Goal: Information Seeking & Learning: Learn about a topic

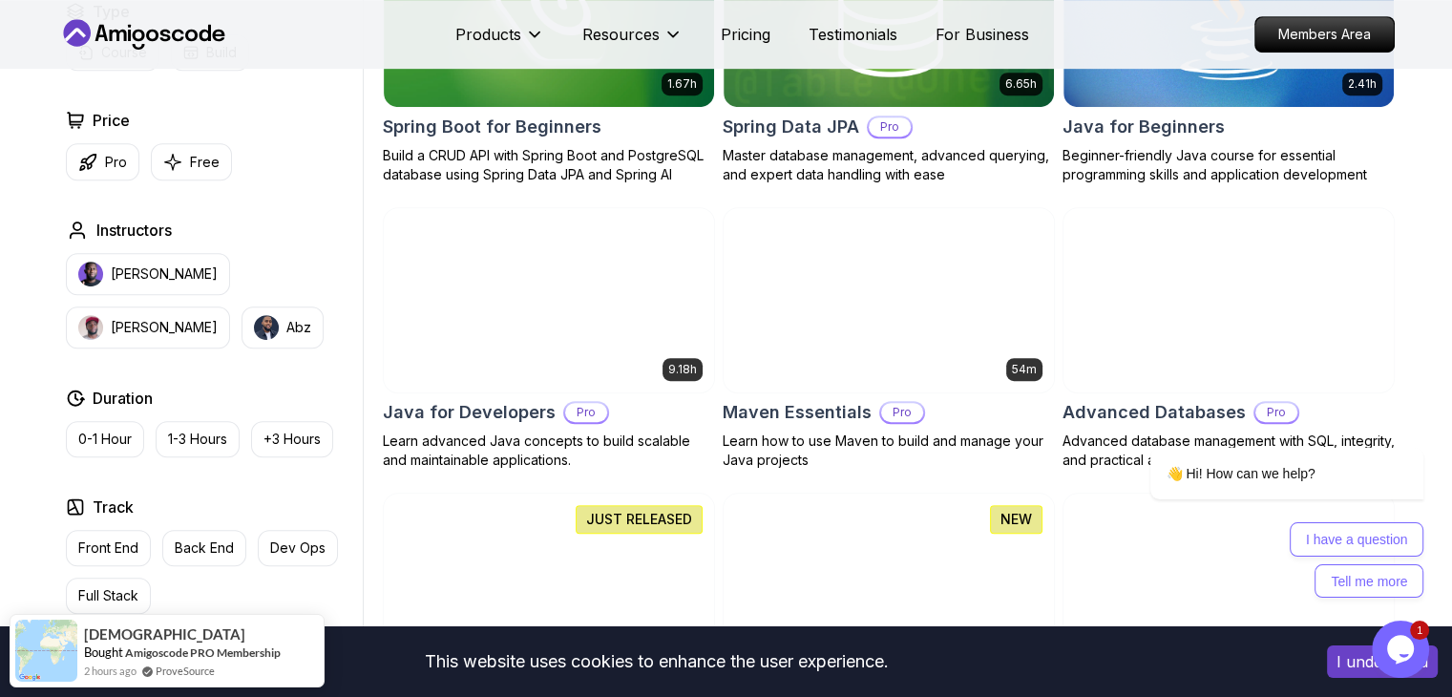
scroll to position [1028, 0]
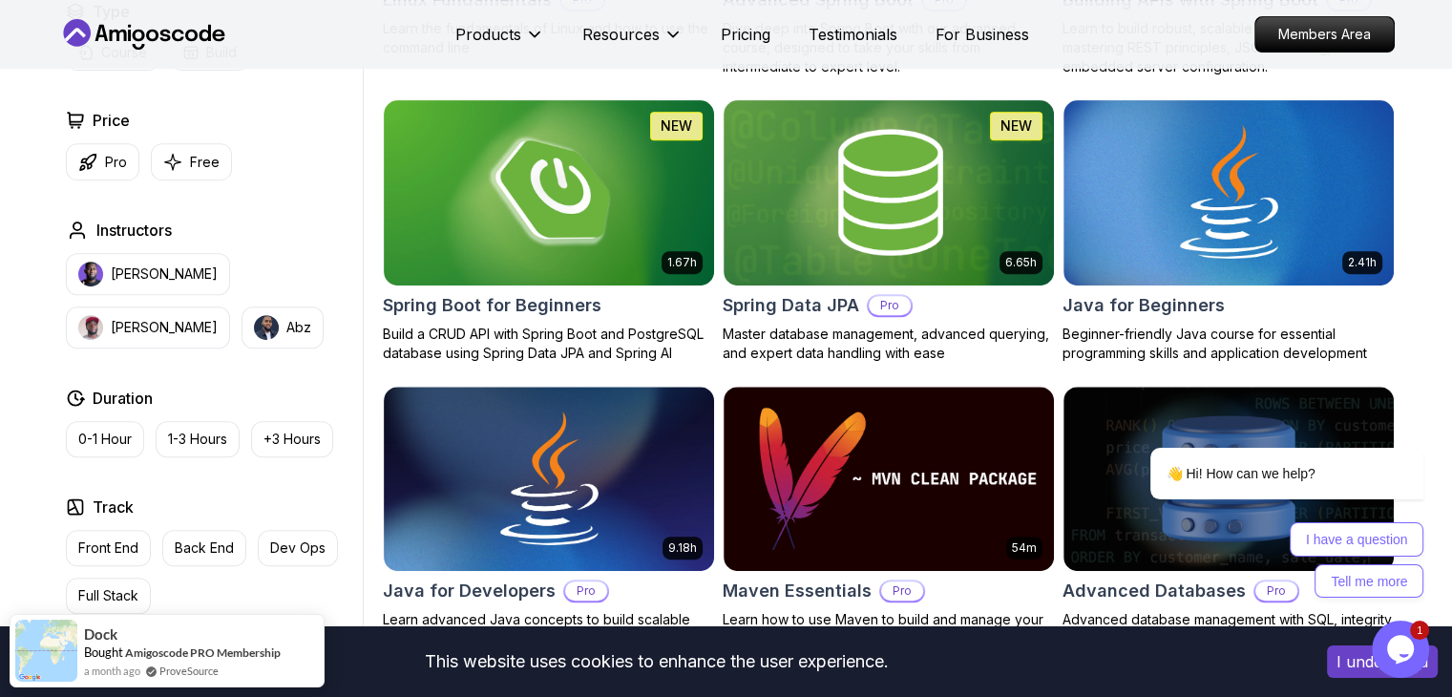
scroll to position [817, 0]
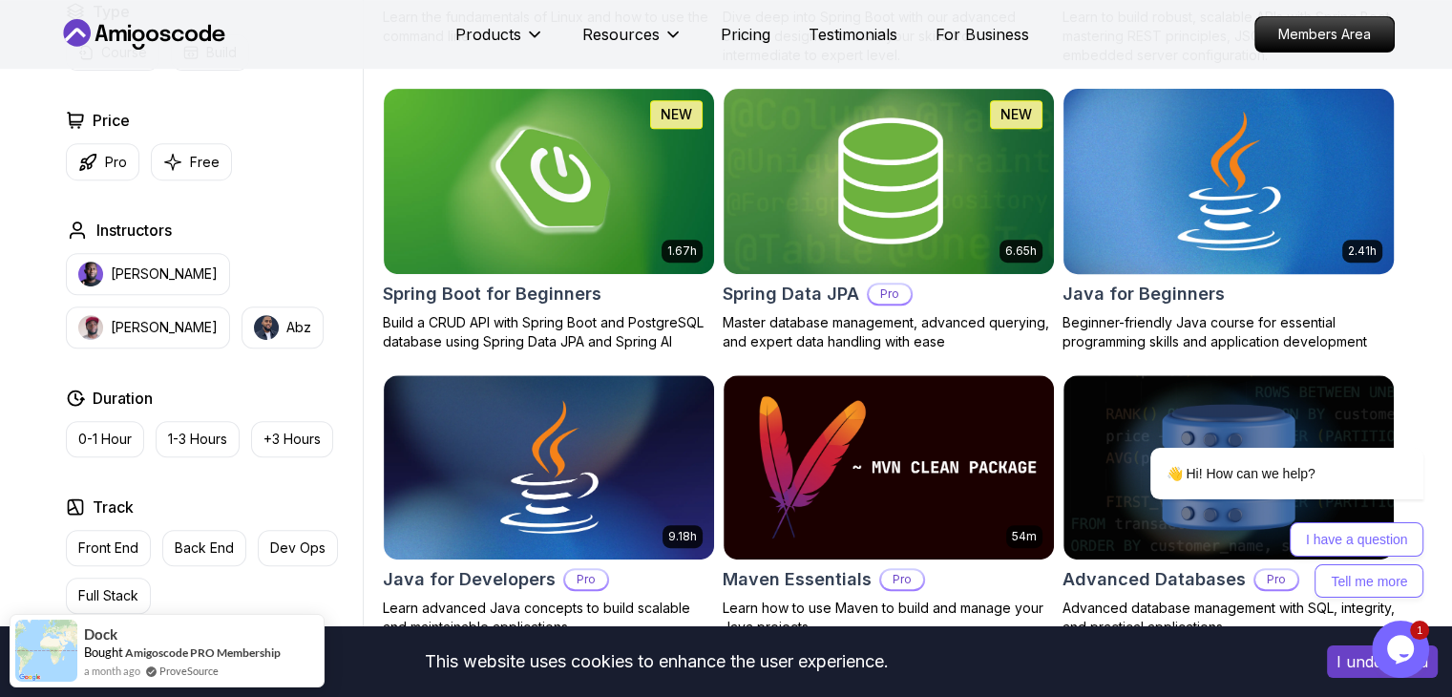
click at [1199, 201] on img at bounding box center [1228, 181] width 346 height 194
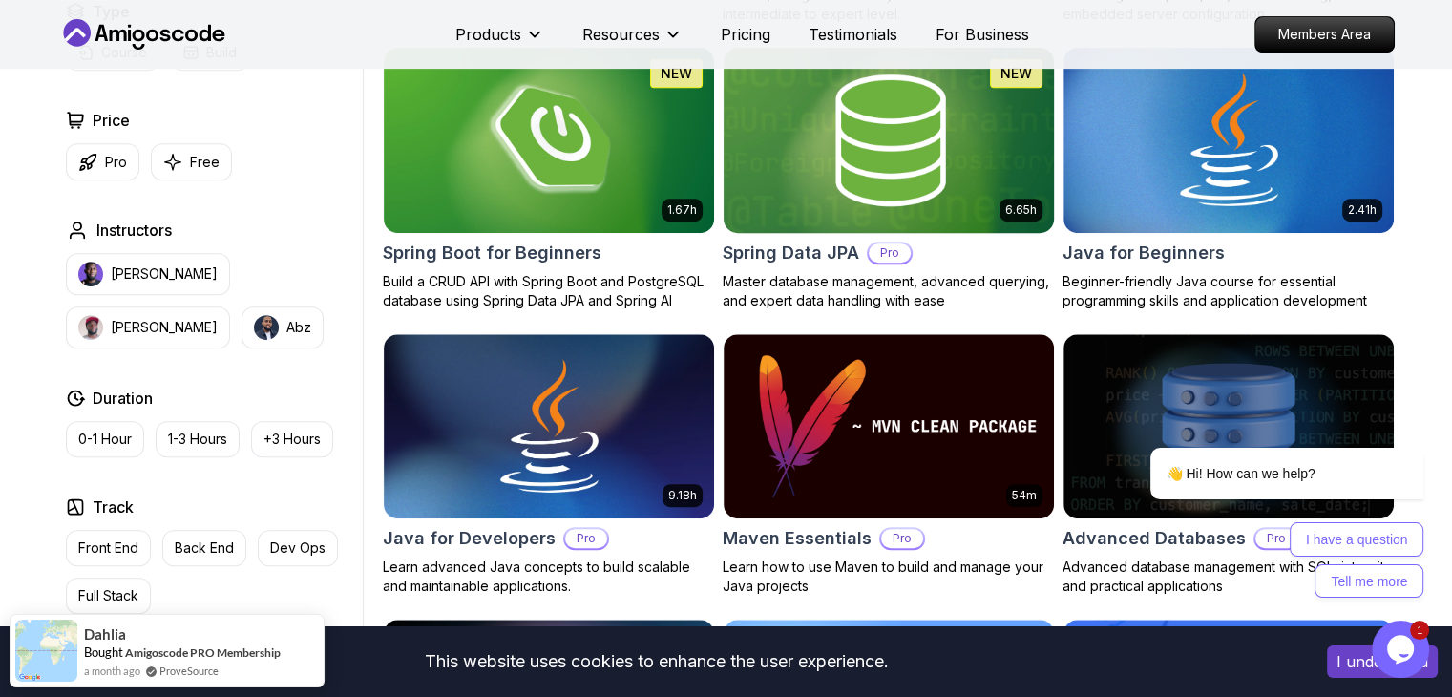
click at [963, 124] on img at bounding box center [888, 140] width 346 height 194
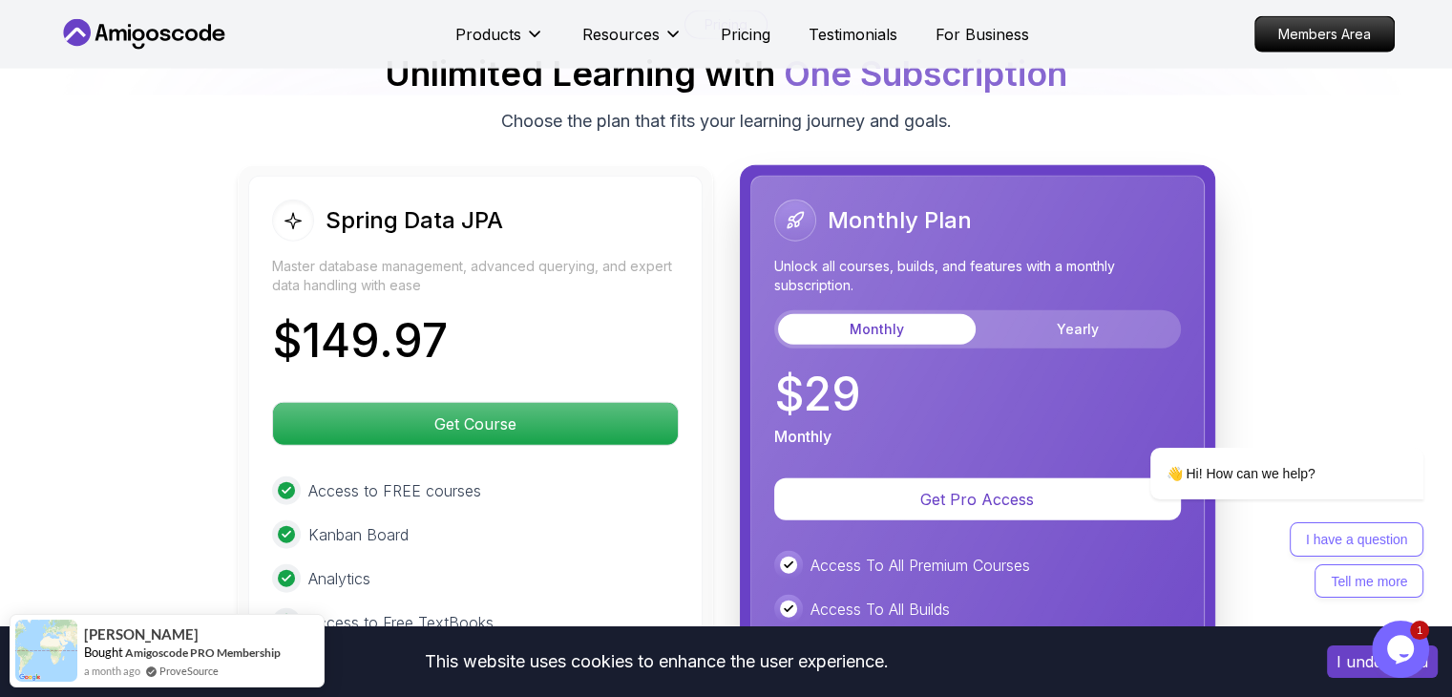
scroll to position [4662, 0]
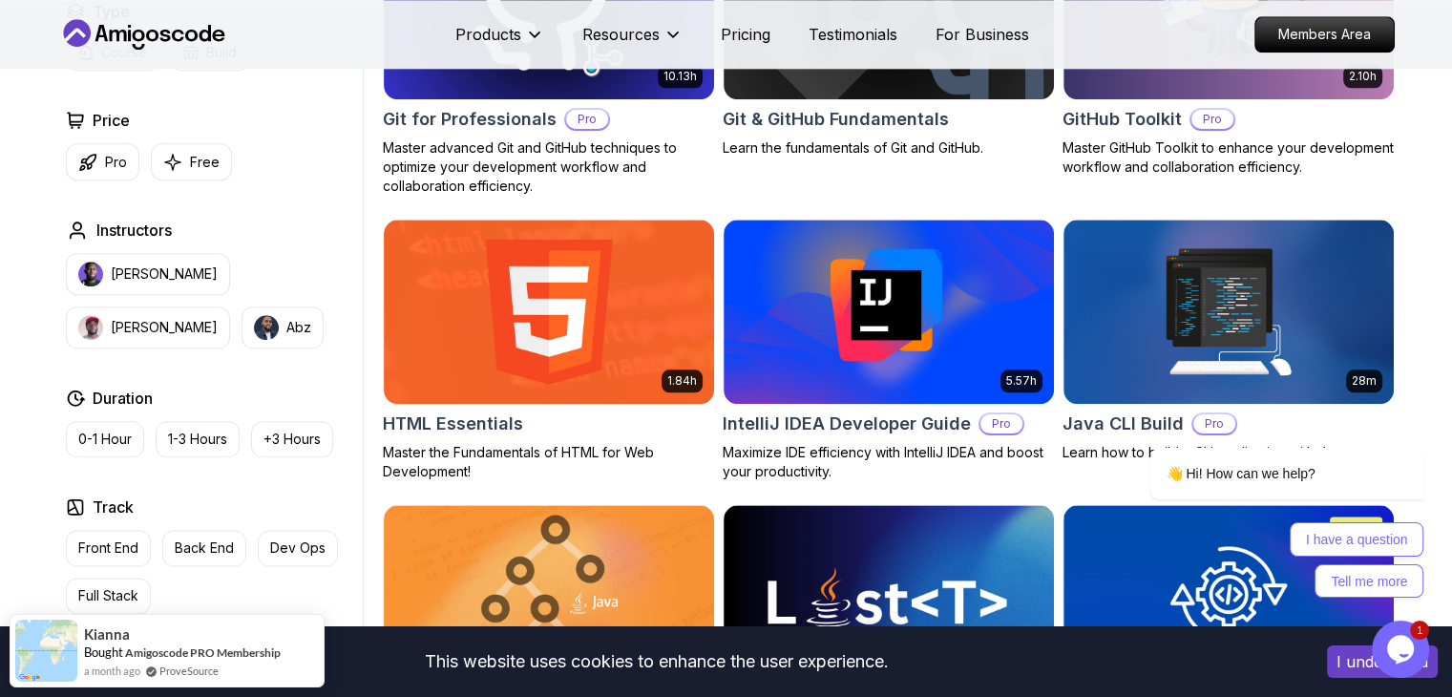
scroll to position [2214, 0]
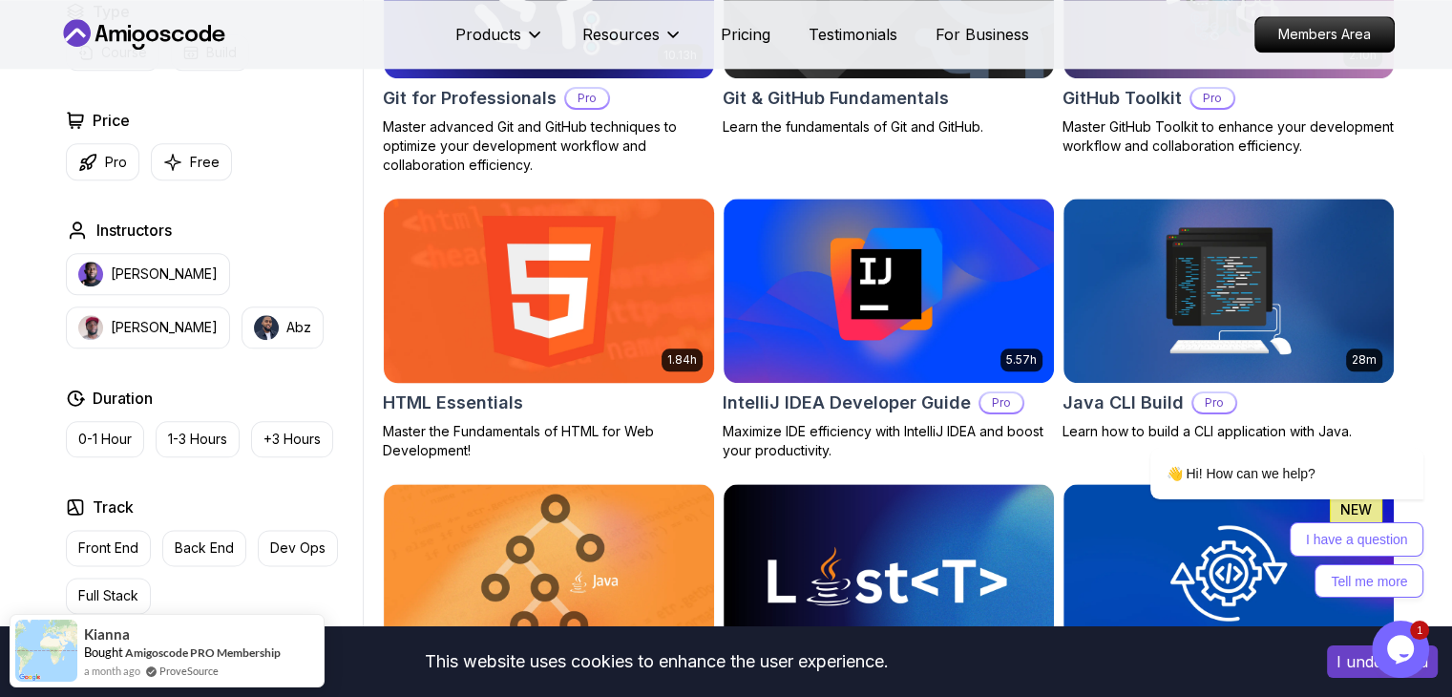
click at [538, 277] on img at bounding box center [548, 291] width 346 height 194
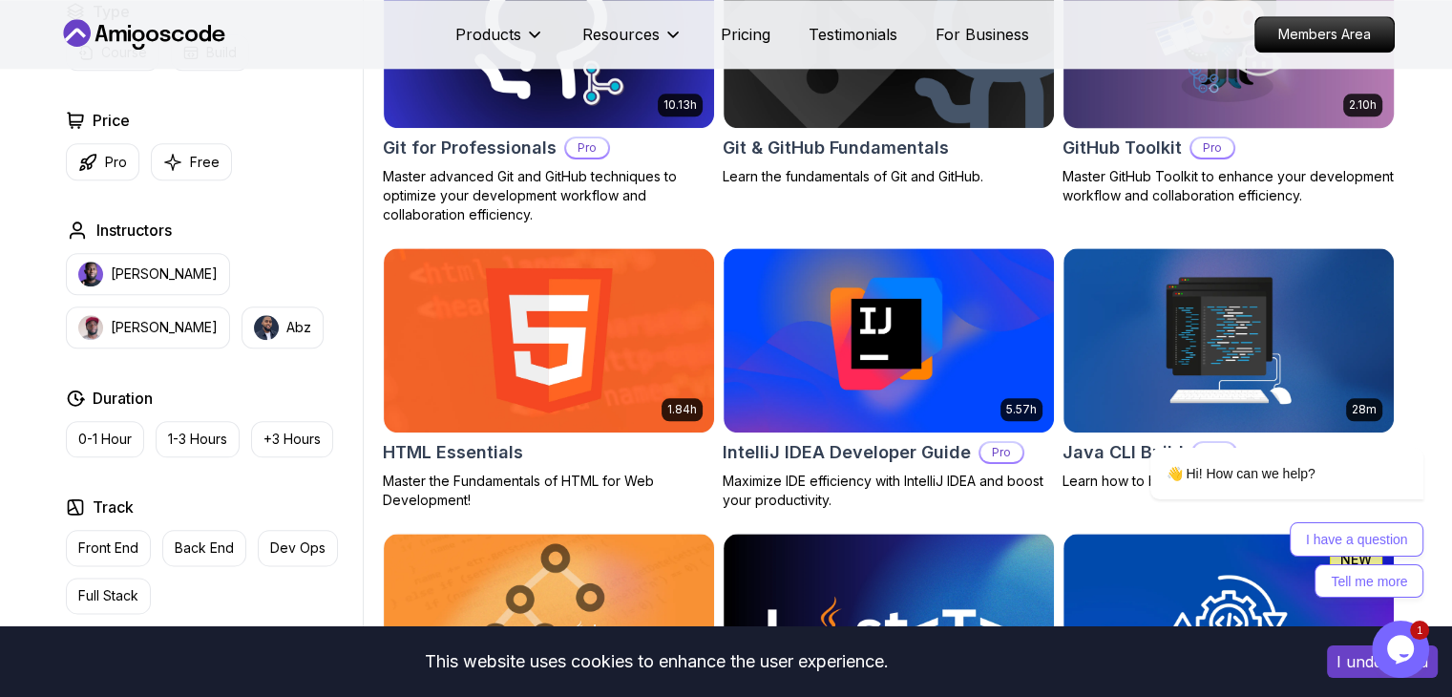
scroll to position [2214, 0]
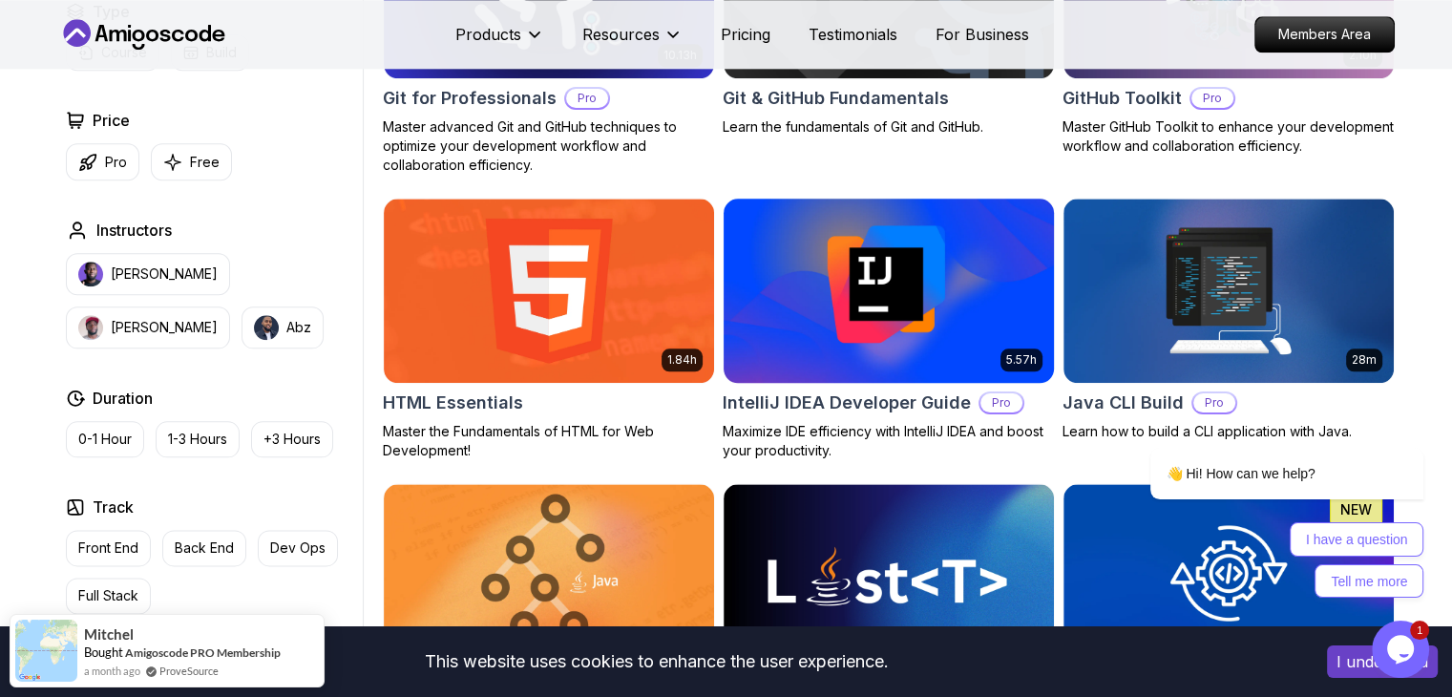
click at [923, 335] on img at bounding box center [888, 291] width 346 height 194
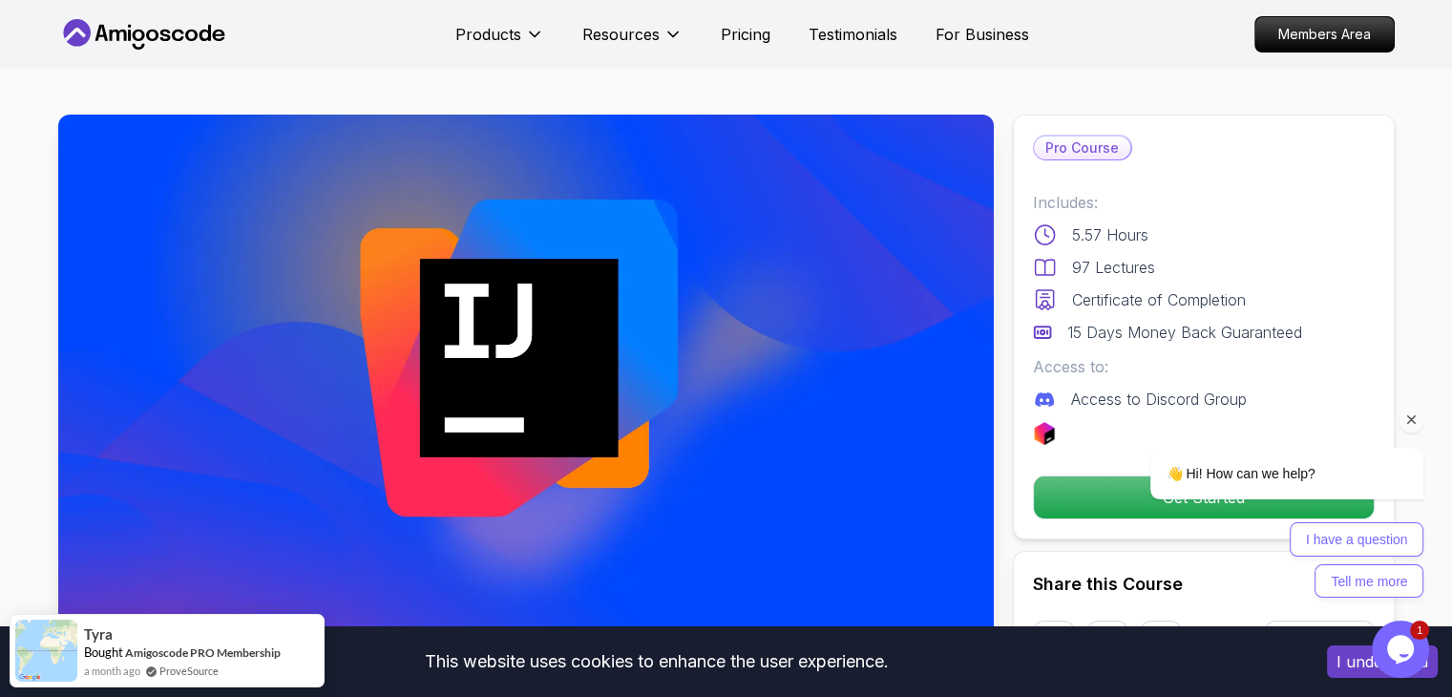
click at [1417, 421] on icon "Chat attention grabber" at bounding box center [1411, 419] width 17 height 17
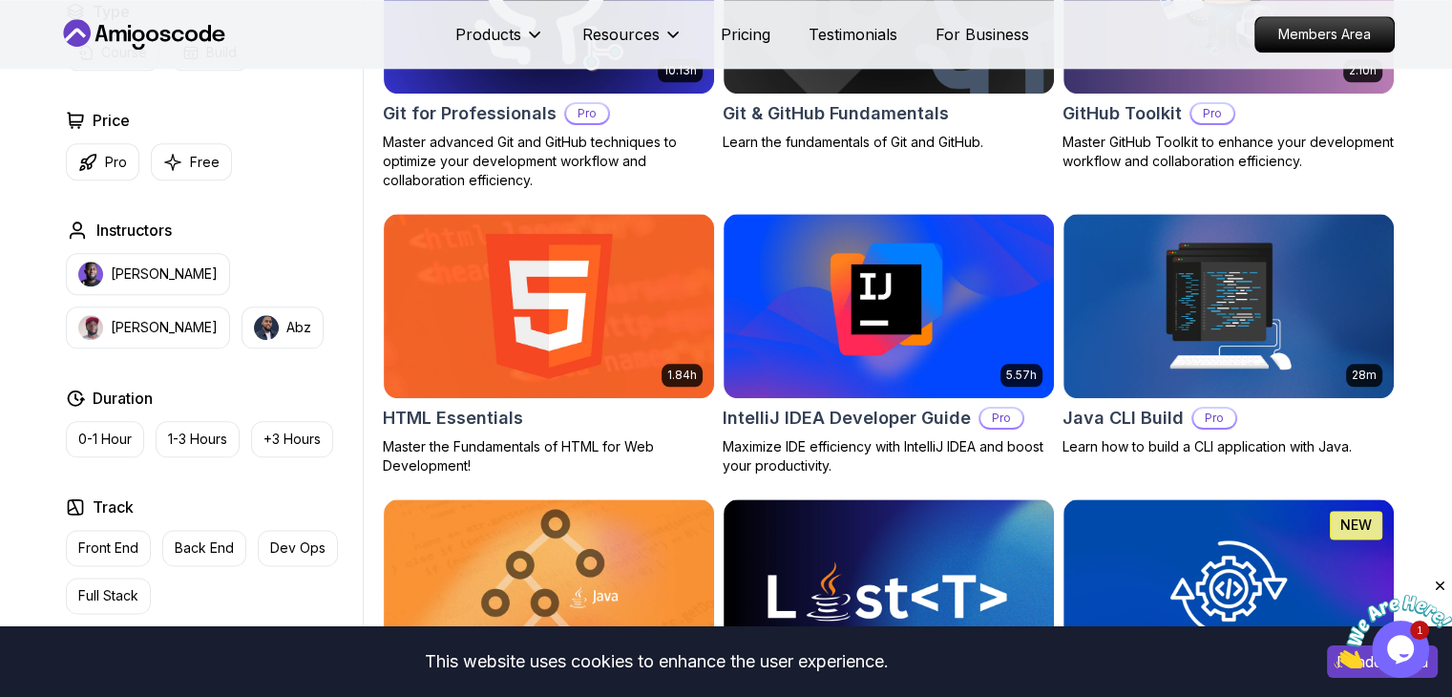
scroll to position [2214, 0]
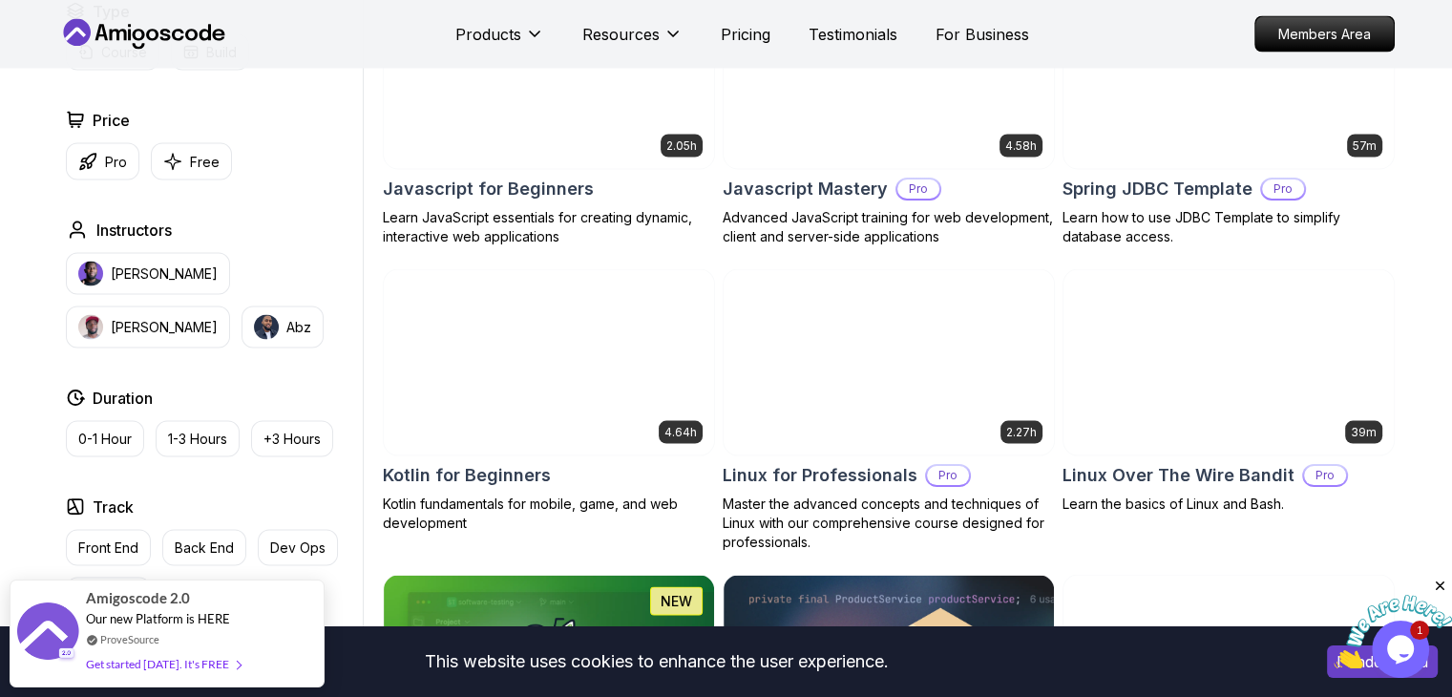
scroll to position [3747, 0]
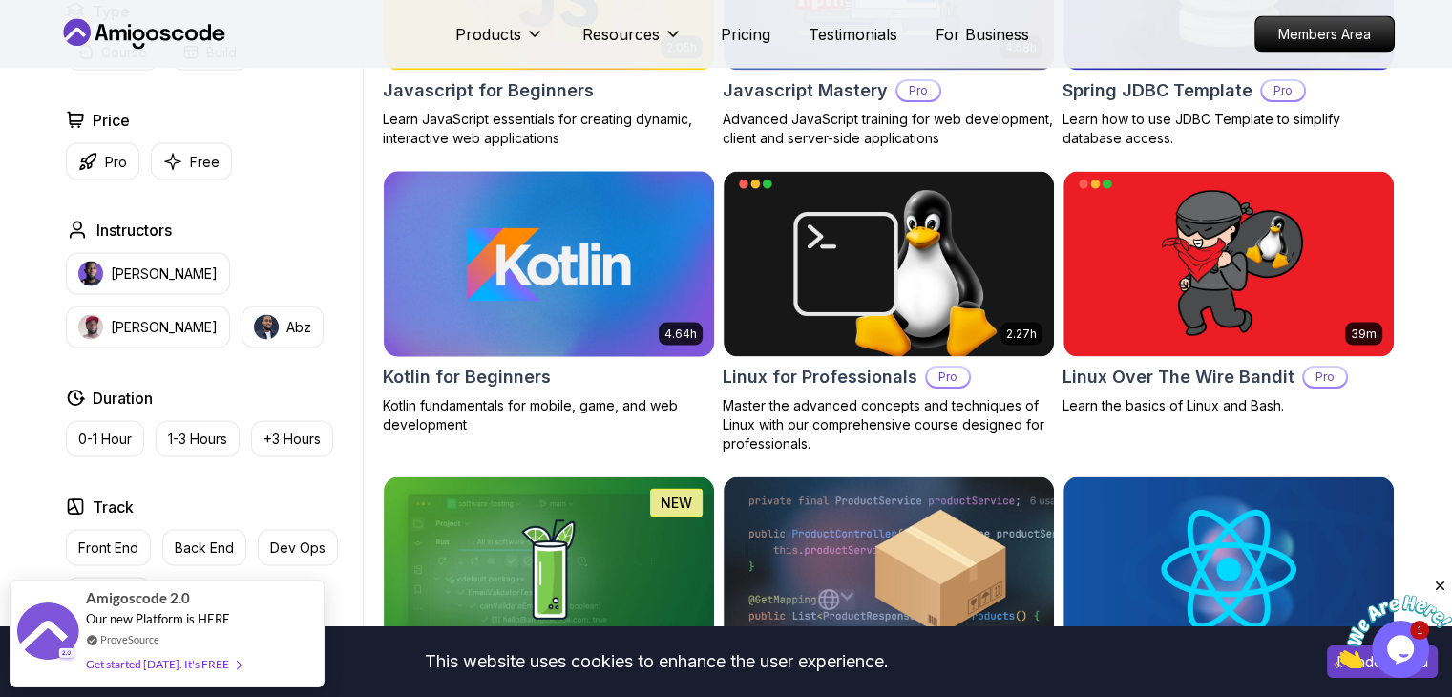
click at [554, 268] on img at bounding box center [548, 264] width 346 height 194
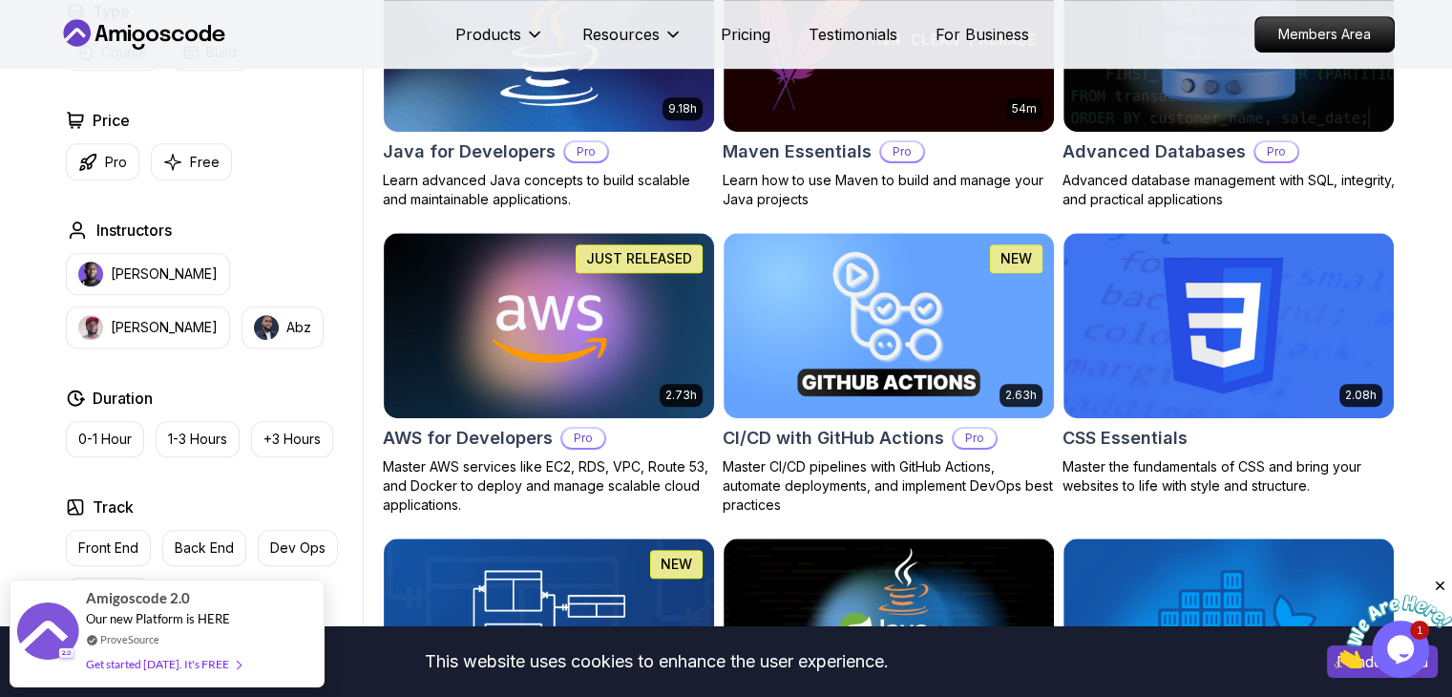
scroll to position [1191, 0]
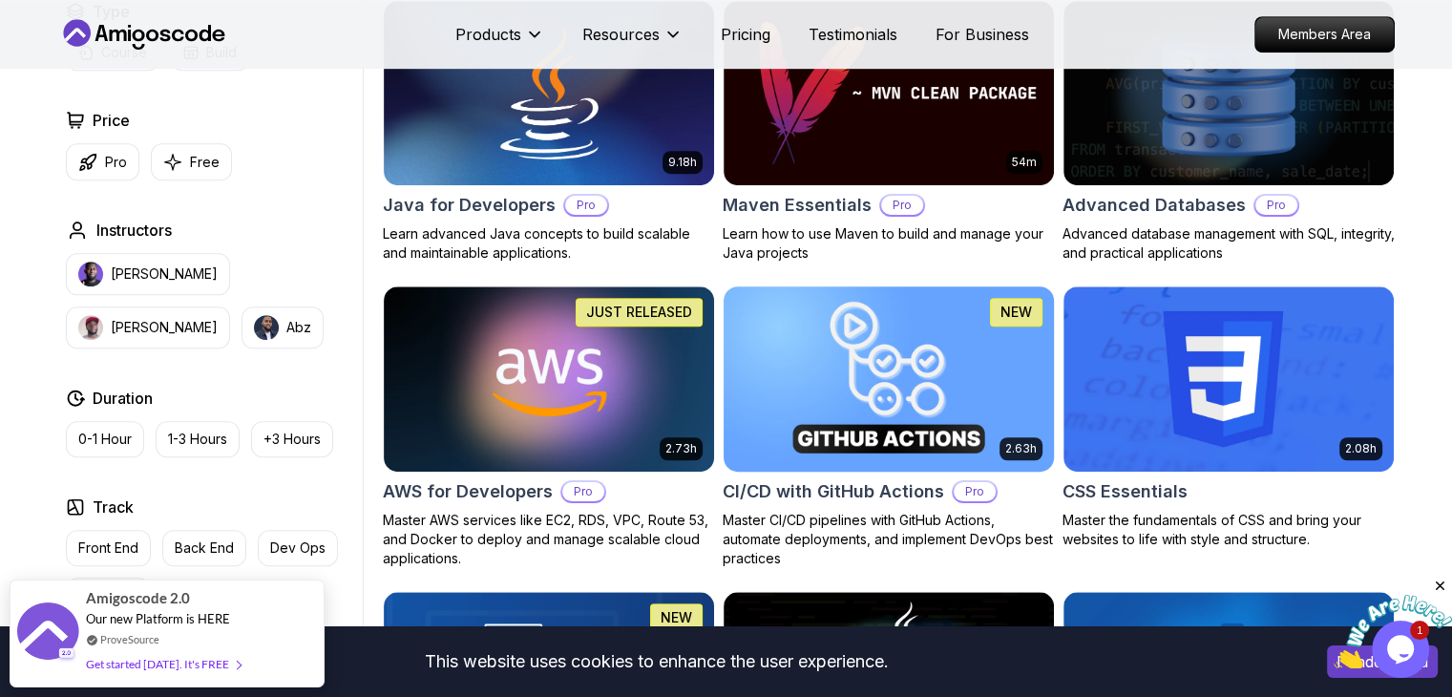
click at [957, 412] on img at bounding box center [888, 379] width 346 height 194
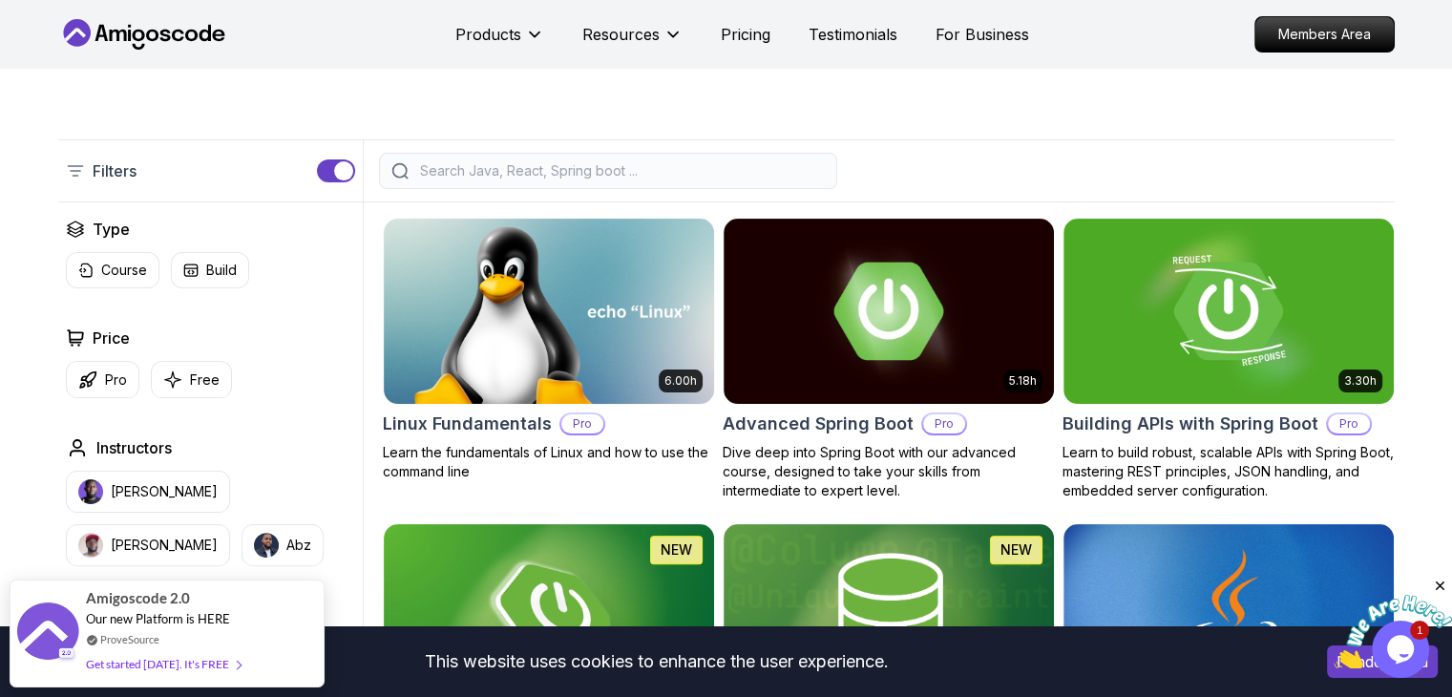
scroll to position [414, 0]
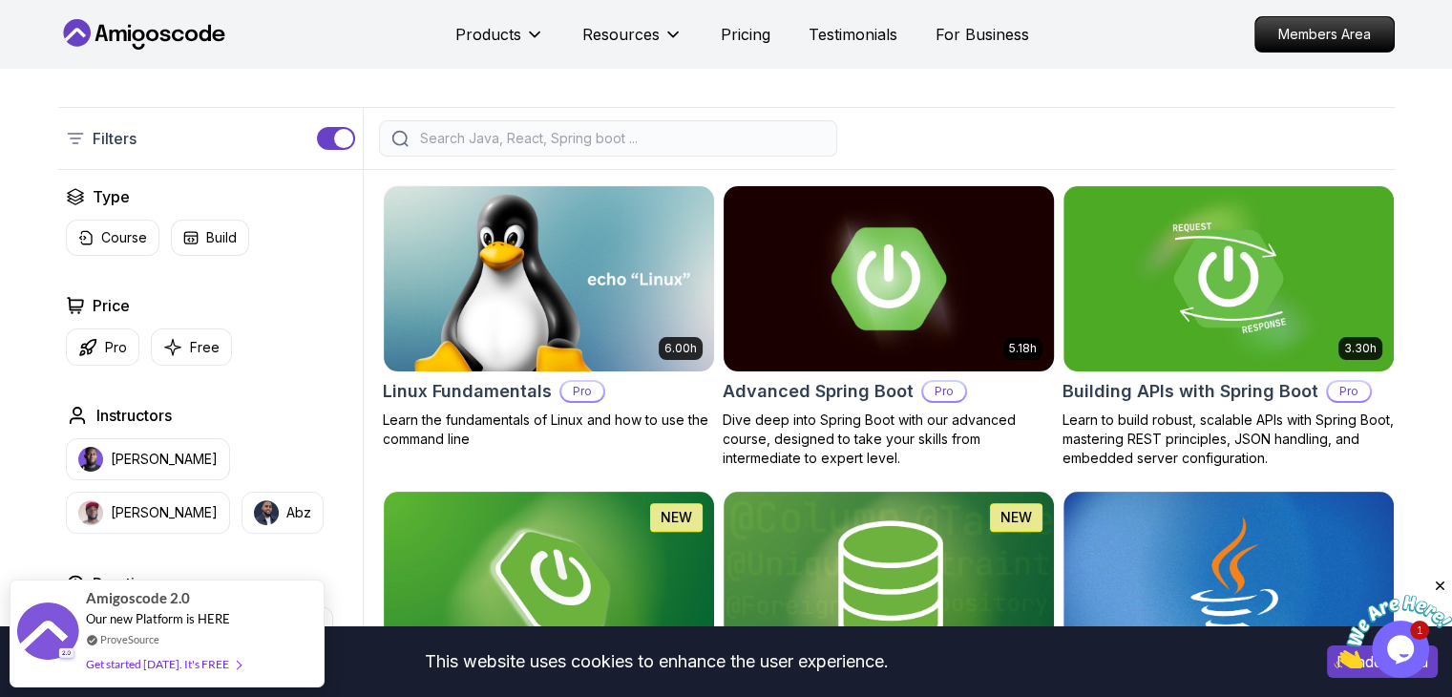
click at [954, 276] on img at bounding box center [888, 278] width 346 height 194
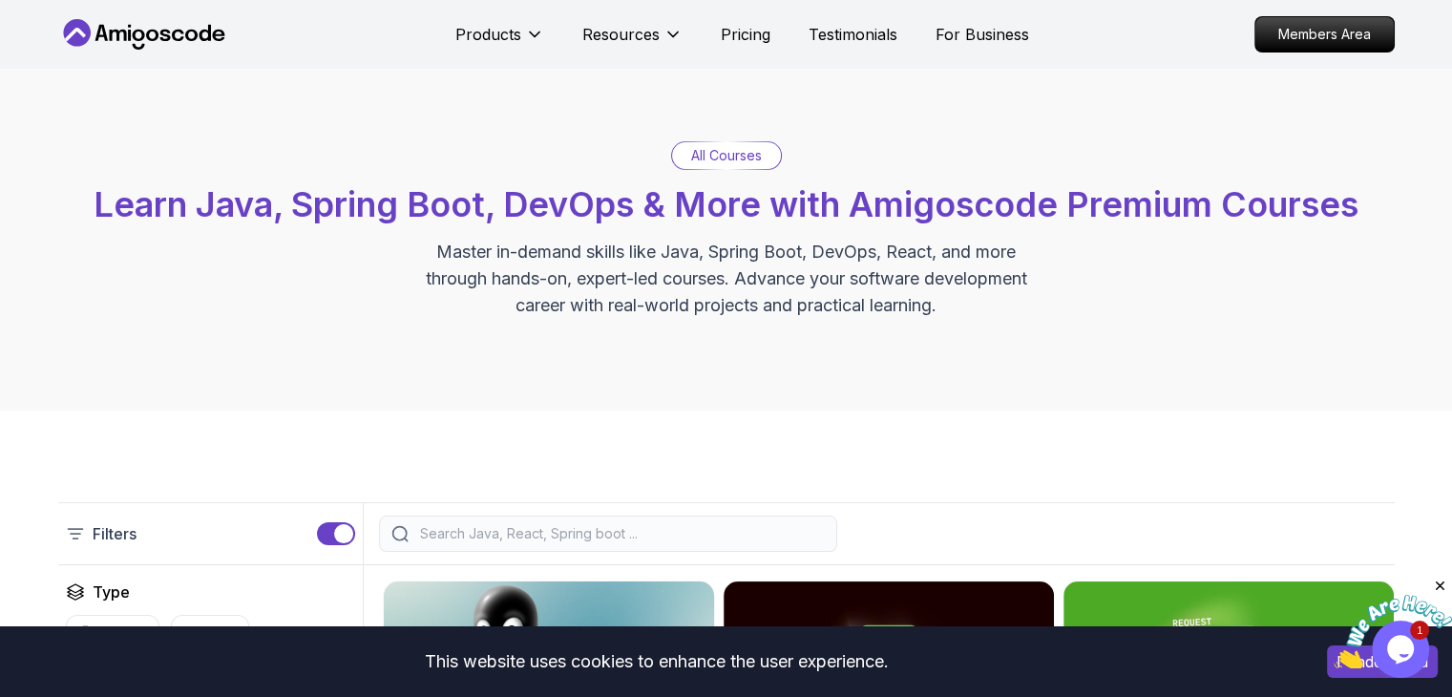
scroll to position [414, 0]
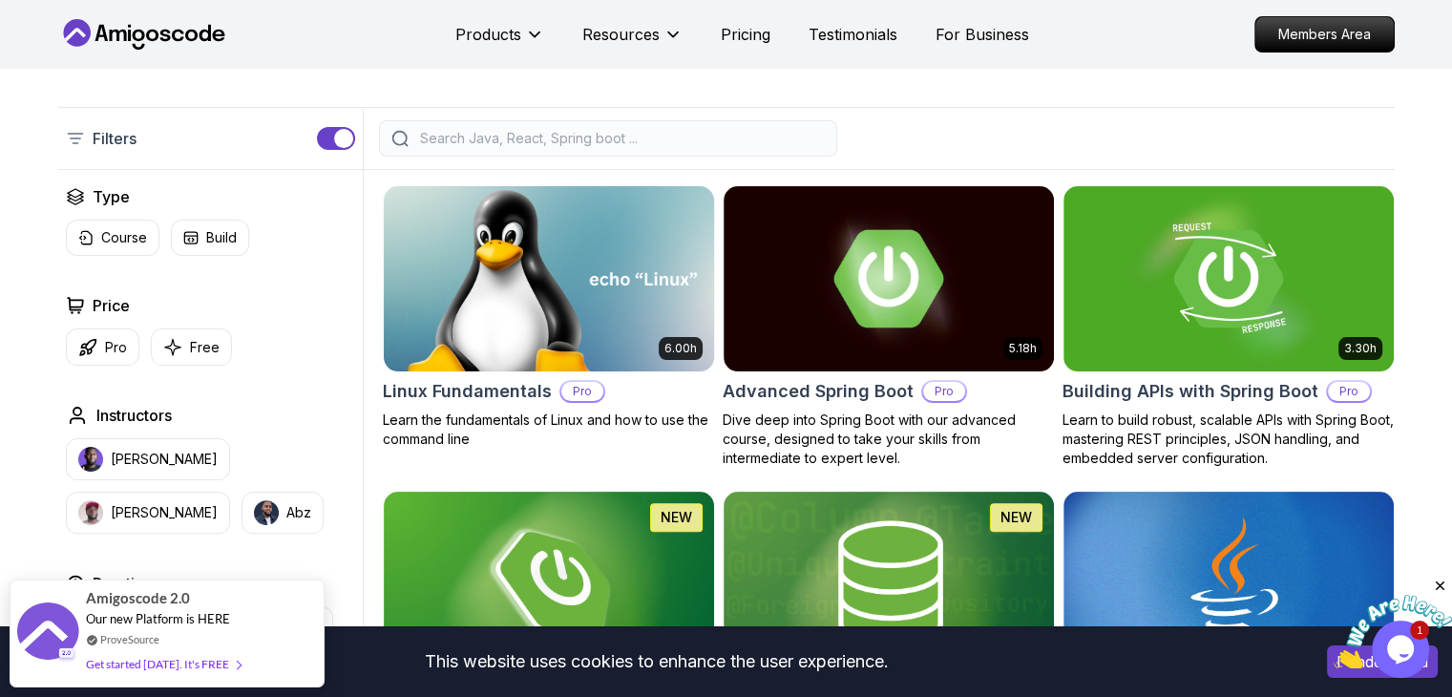
click at [523, 304] on img at bounding box center [548, 278] width 346 height 194
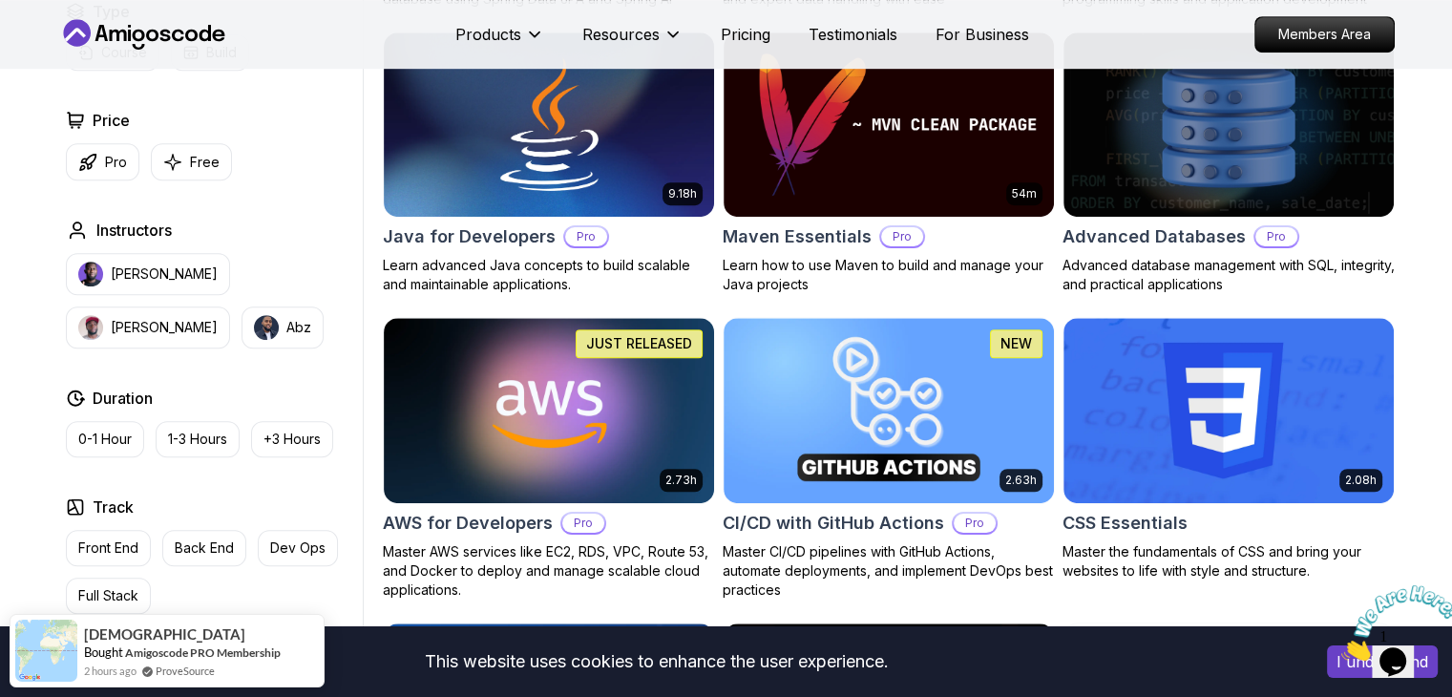
scroll to position [1182, 0]
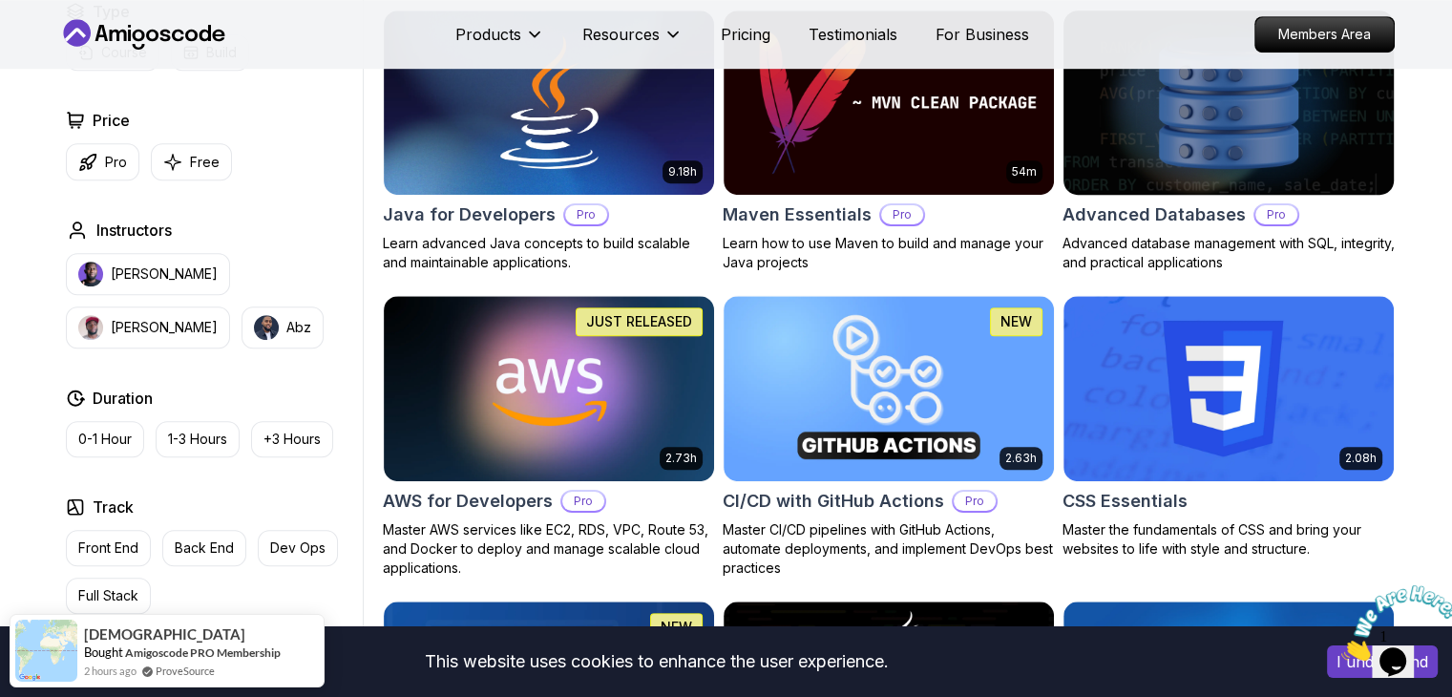
click at [1189, 107] on img at bounding box center [1228, 103] width 346 height 194
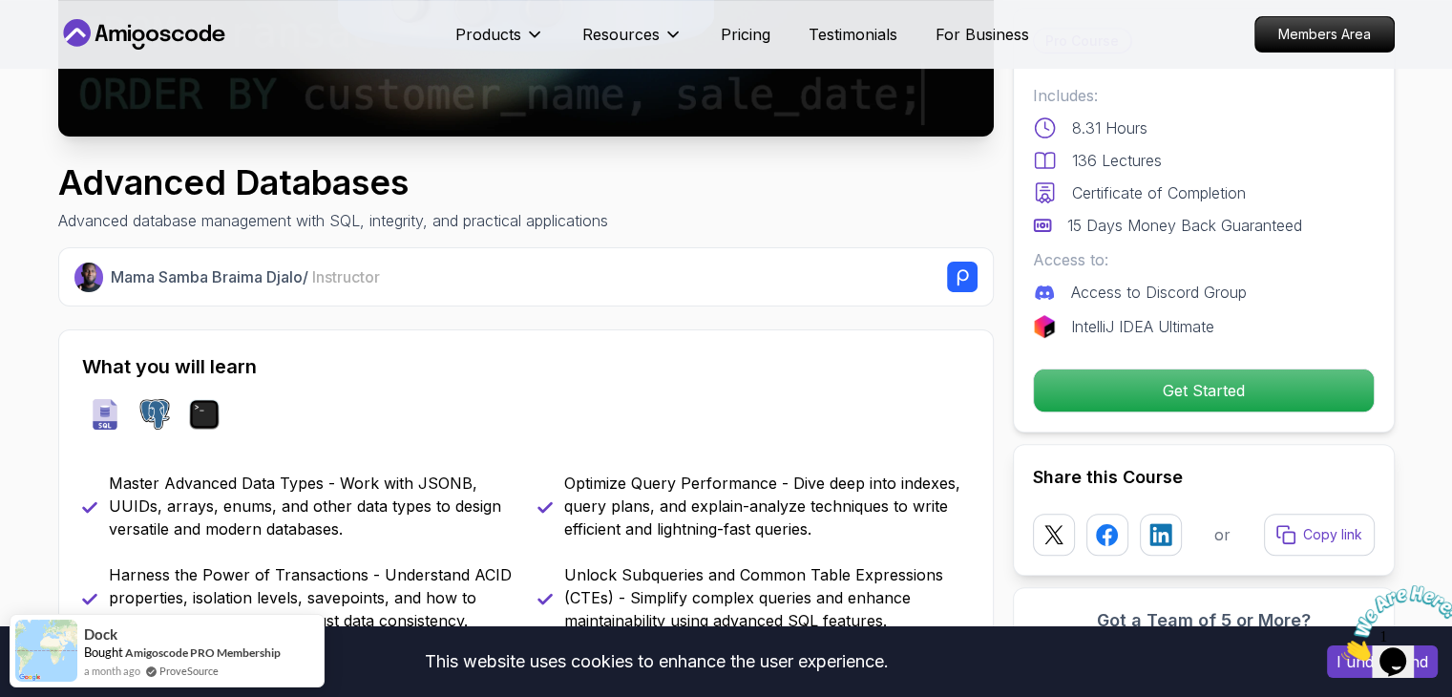
scroll to position [493, 0]
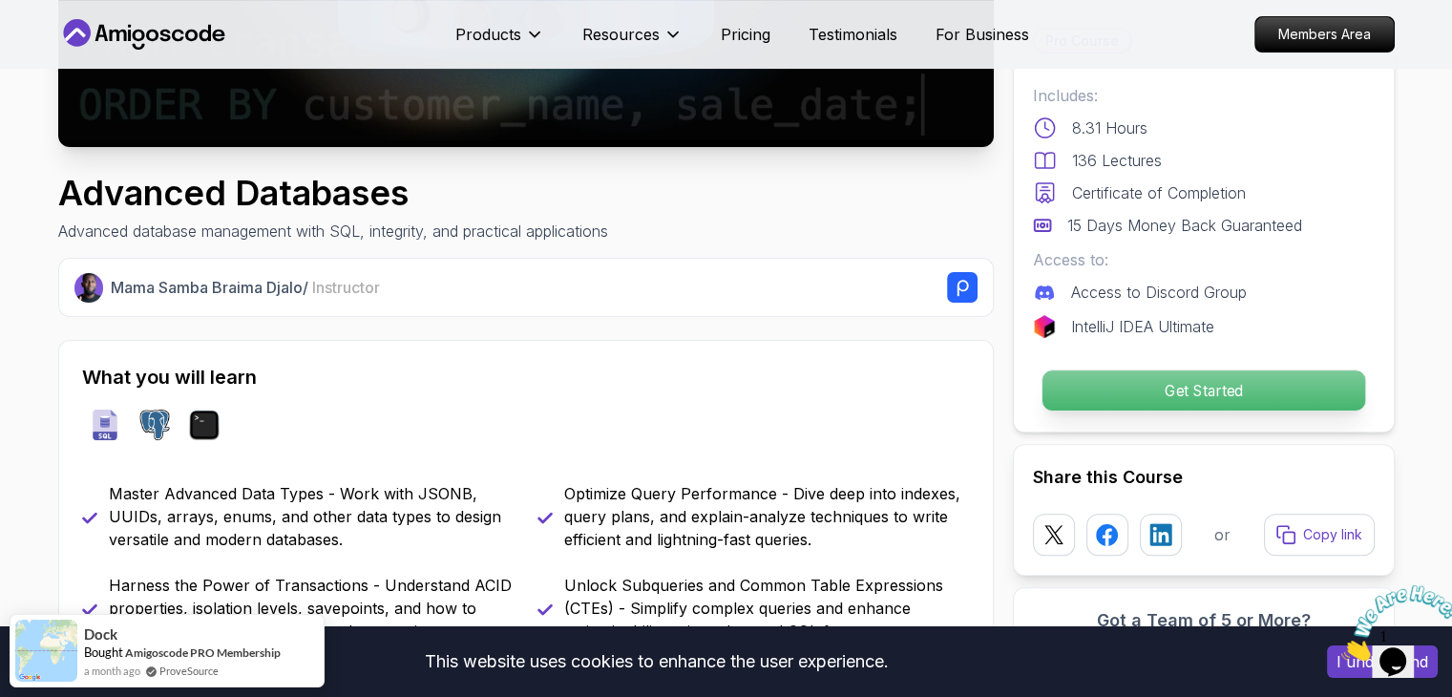
click at [1194, 383] on p "Get Started" at bounding box center [1202, 390] width 323 height 40
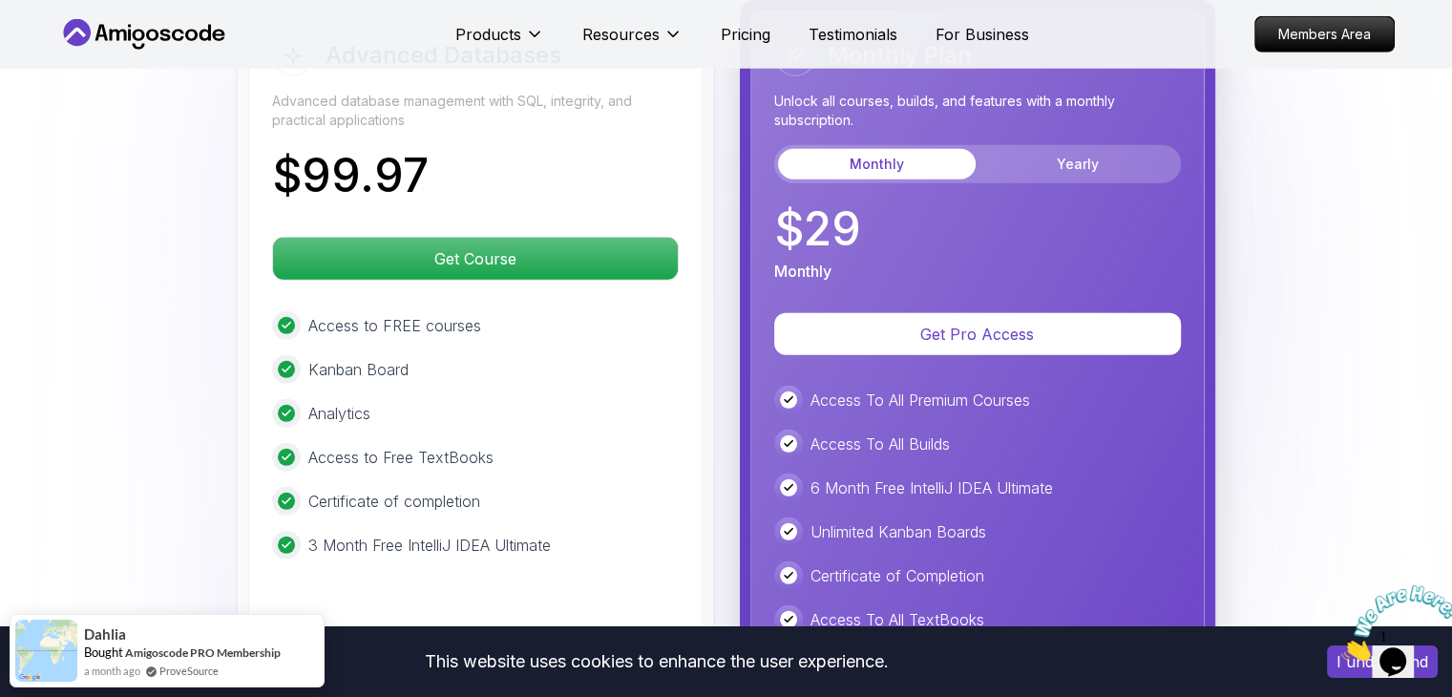
scroll to position [5288, 0]
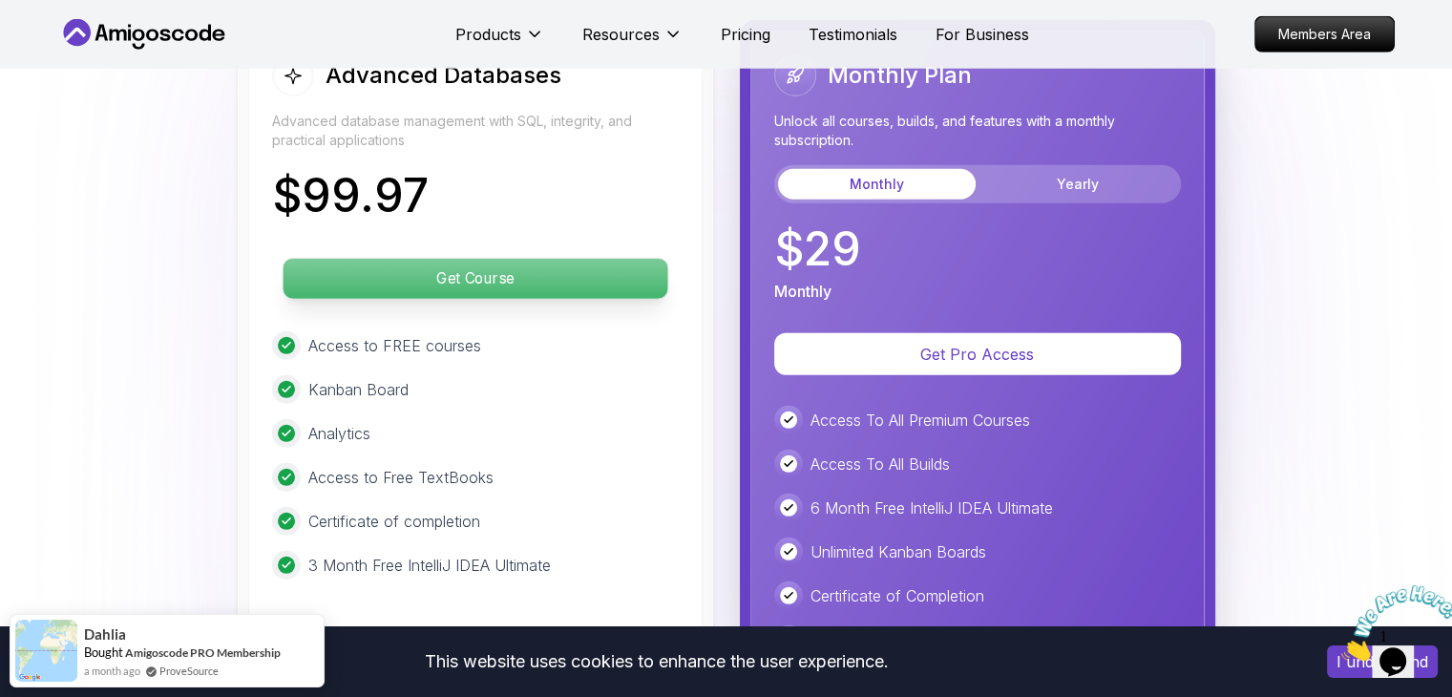
click at [466, 275] on p "Get Course" at bounding box center [475, 279] width 385 height 40
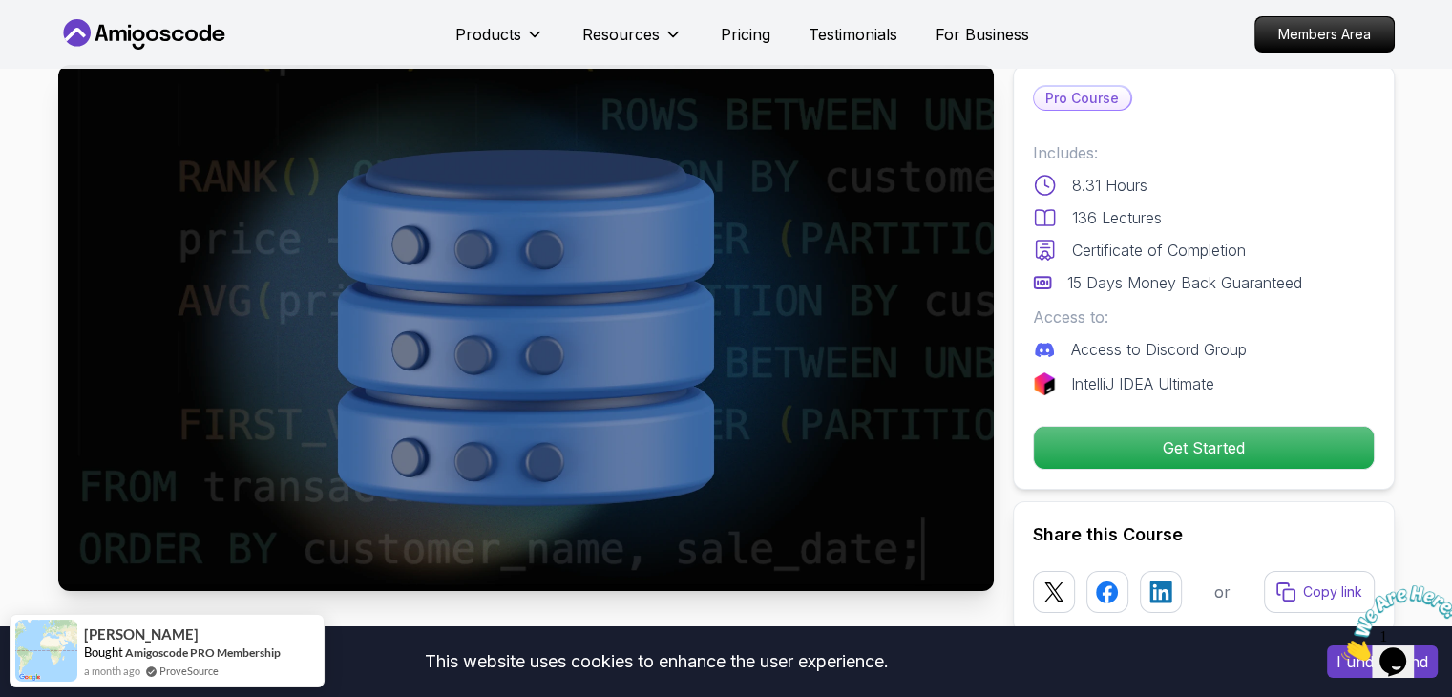
scroll to position [40, 0]
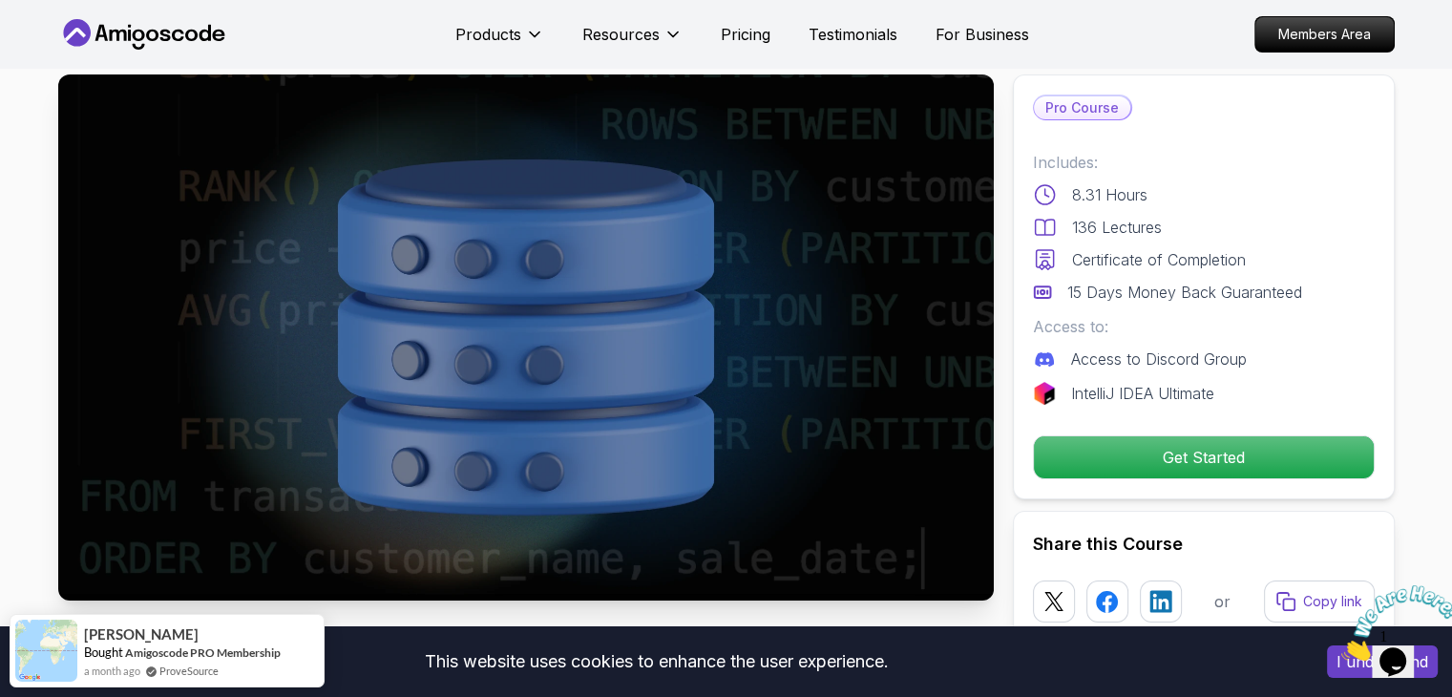
click at [763, 299] on img at bounding box center [525, 337] width 935 height 526
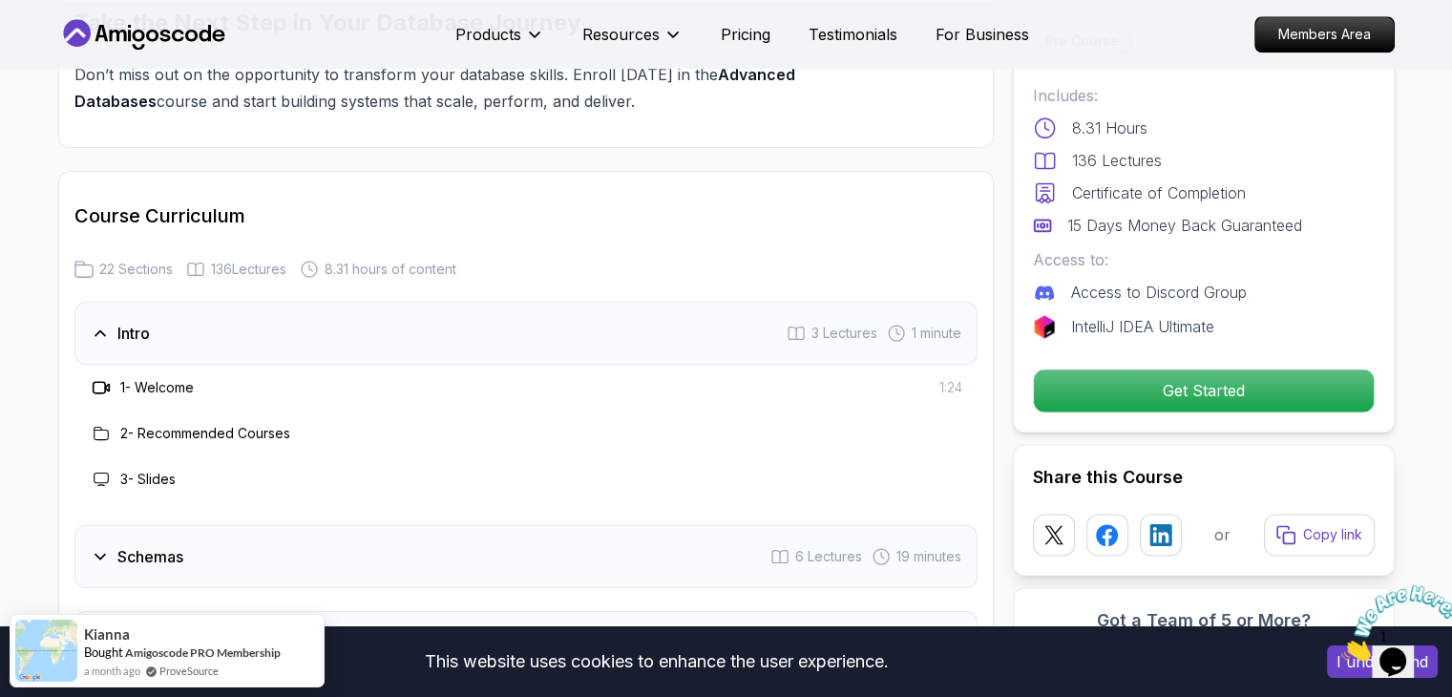
scroll to position [2644, 0]
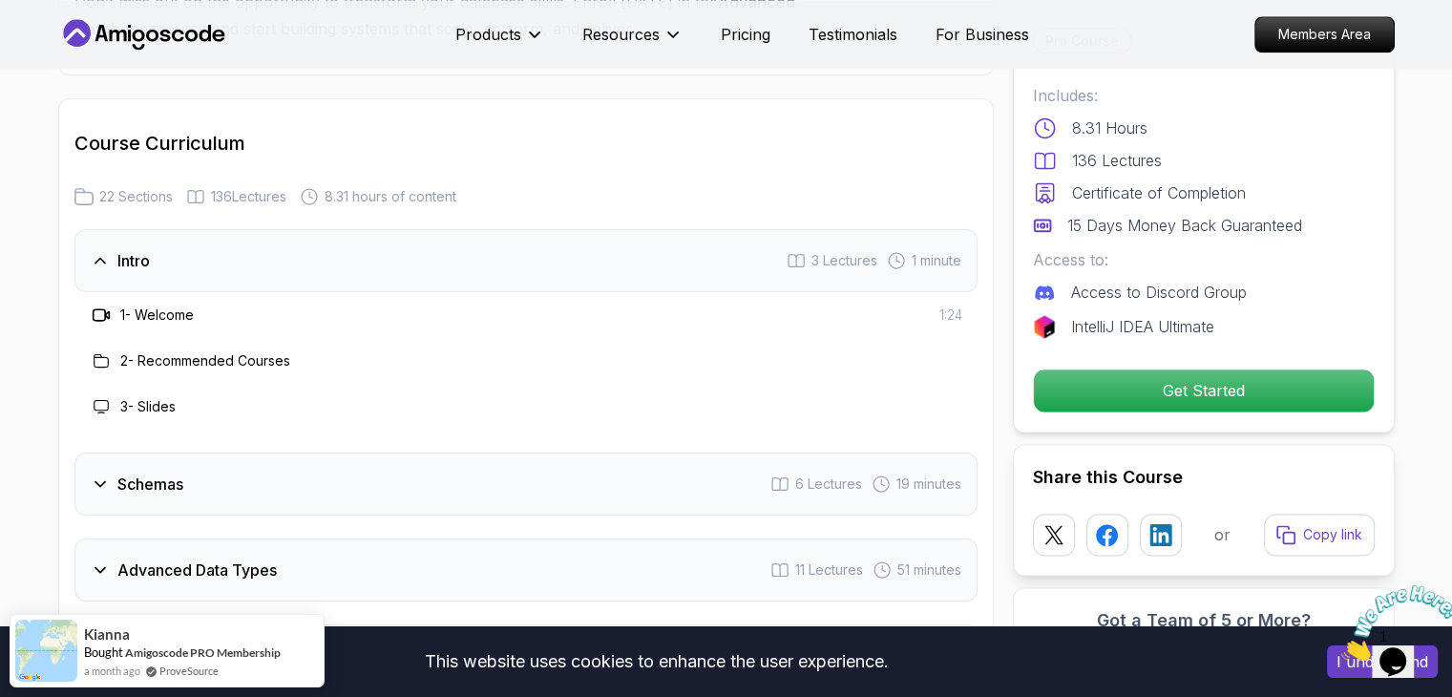
click at [101, 259] on icon at bounding box center [100, 261] width 10 height 5
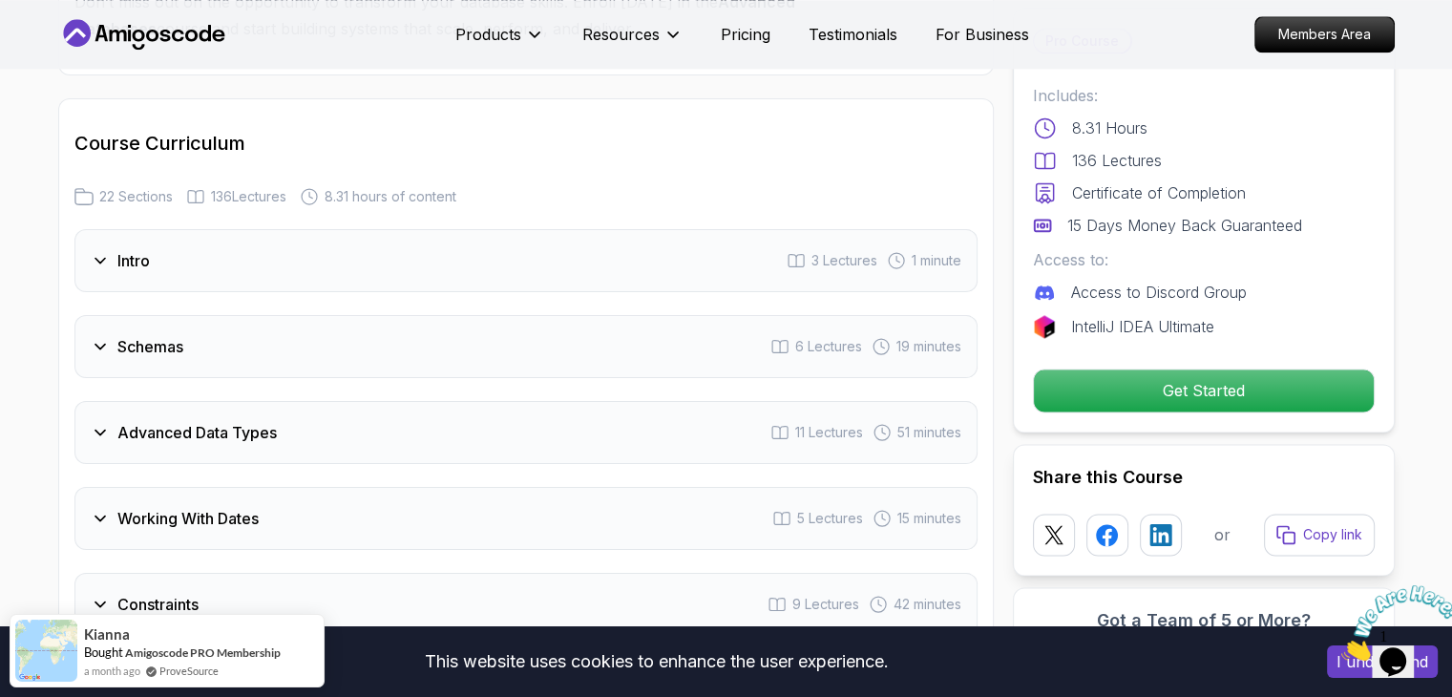
click at [101, 259] on icon at bounding box center [100, 261] width 10 height 5
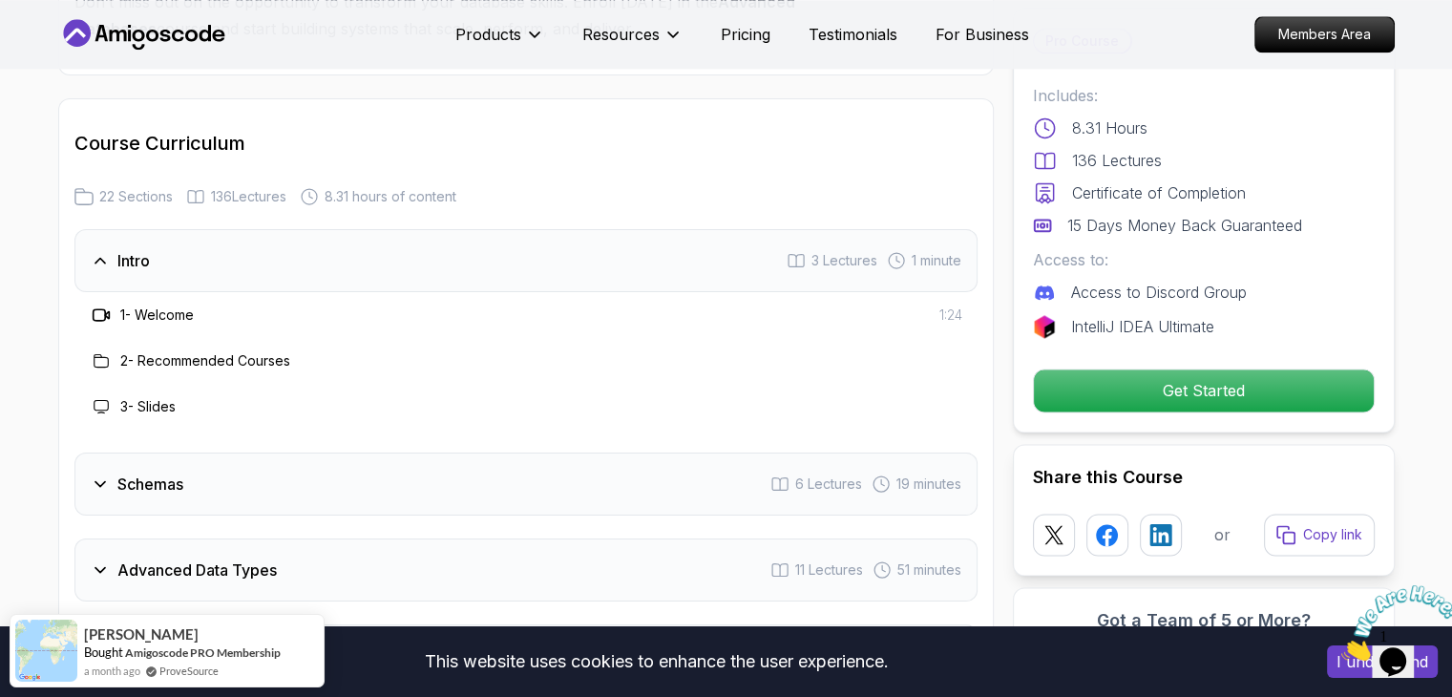
click at [183, 351] on h3 "2 - Recommended Courses" at bounding box center [205, 360] width 170 height 19
click at [103, 310] on icon at bounding box center [99, 314] width 12 height 11
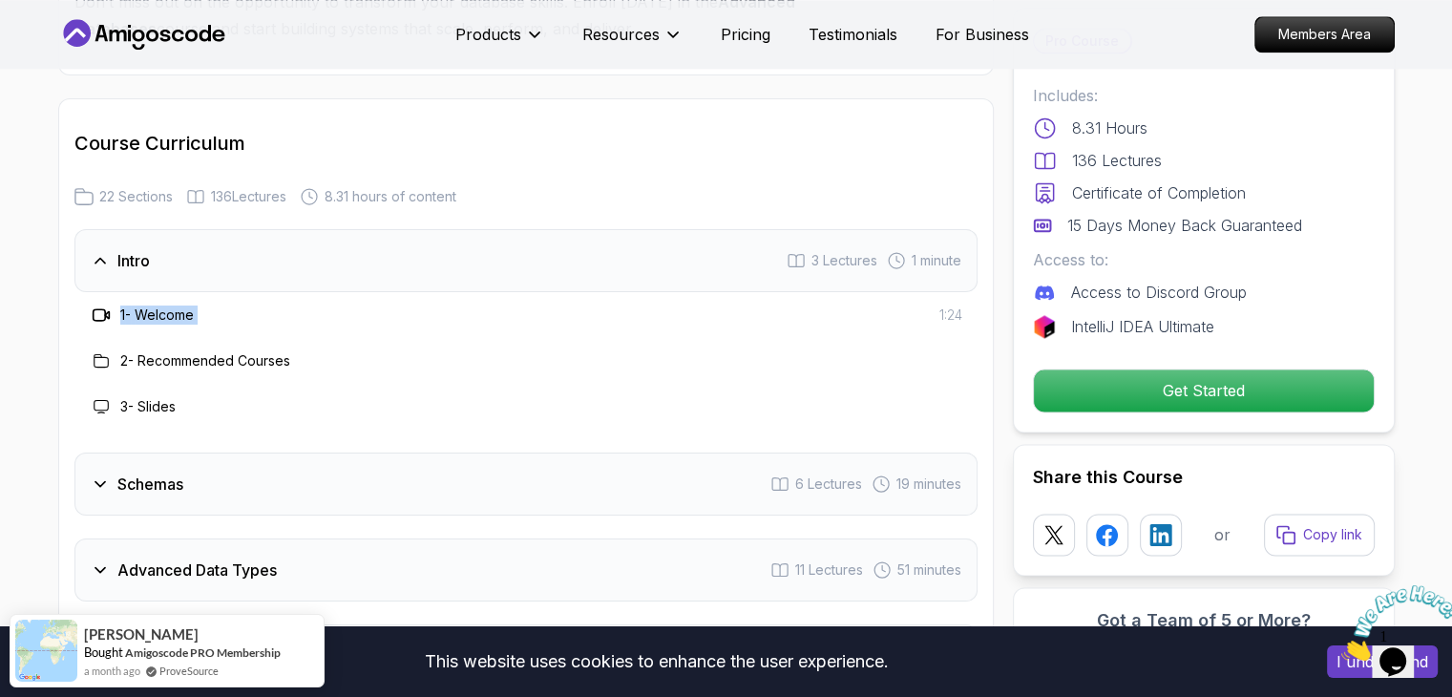
click at [103, 310] on icon at bounding box center [99, 314] width 12 height 11
drag, startPoint x: 103, startPoint y: 310, endPoint x: 95, endPoint y: 401, distance: 91.0
click at [95, 401] on div "1 - Welcome 1:24 2 - Recommended Courses 3 - Slides" at bounding box center [525, 360] width 903 height 137
click at [95, 401] on icon at bounding box center [101, 406] width 15 height 15
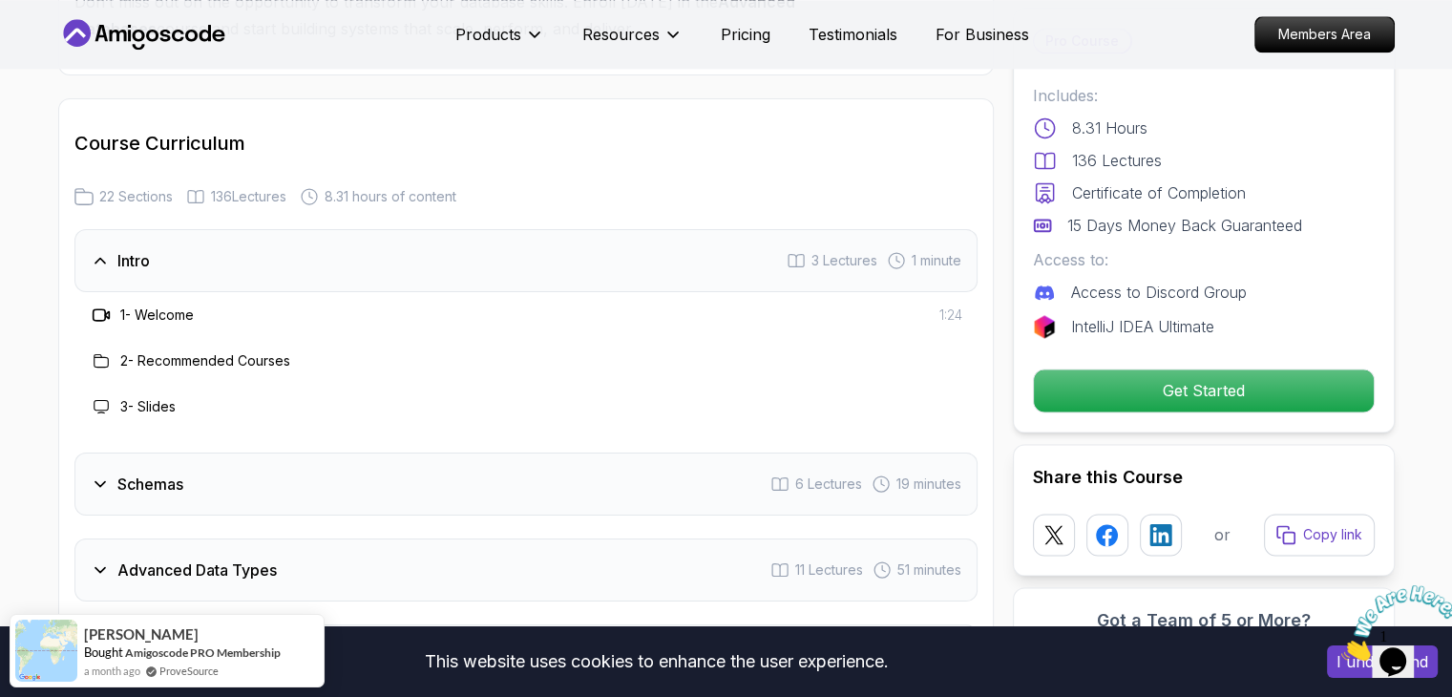
click at [97, 474] on icon at bounding box center [100, 483] width 19 height 19
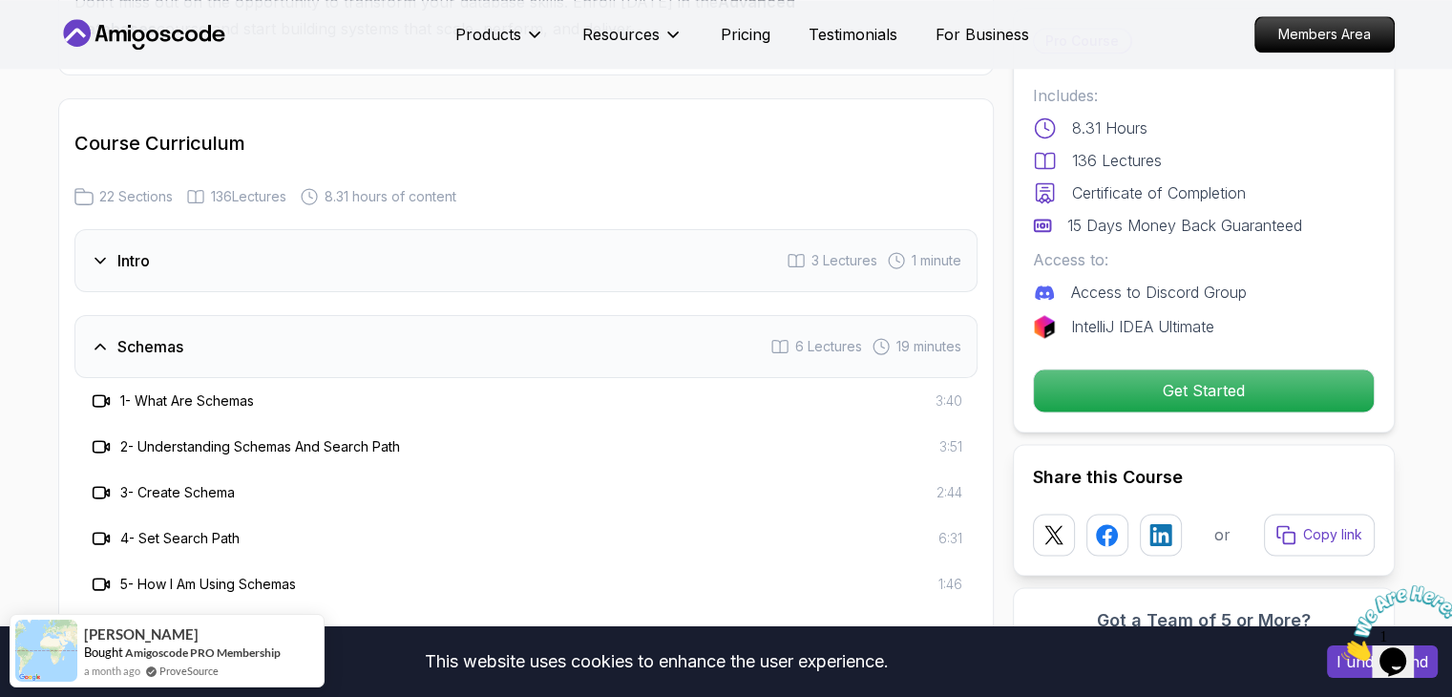
click at [145, 401] on h3 "1 - What Are Schemas" at bounding box center [187, 400] width 134 height 19
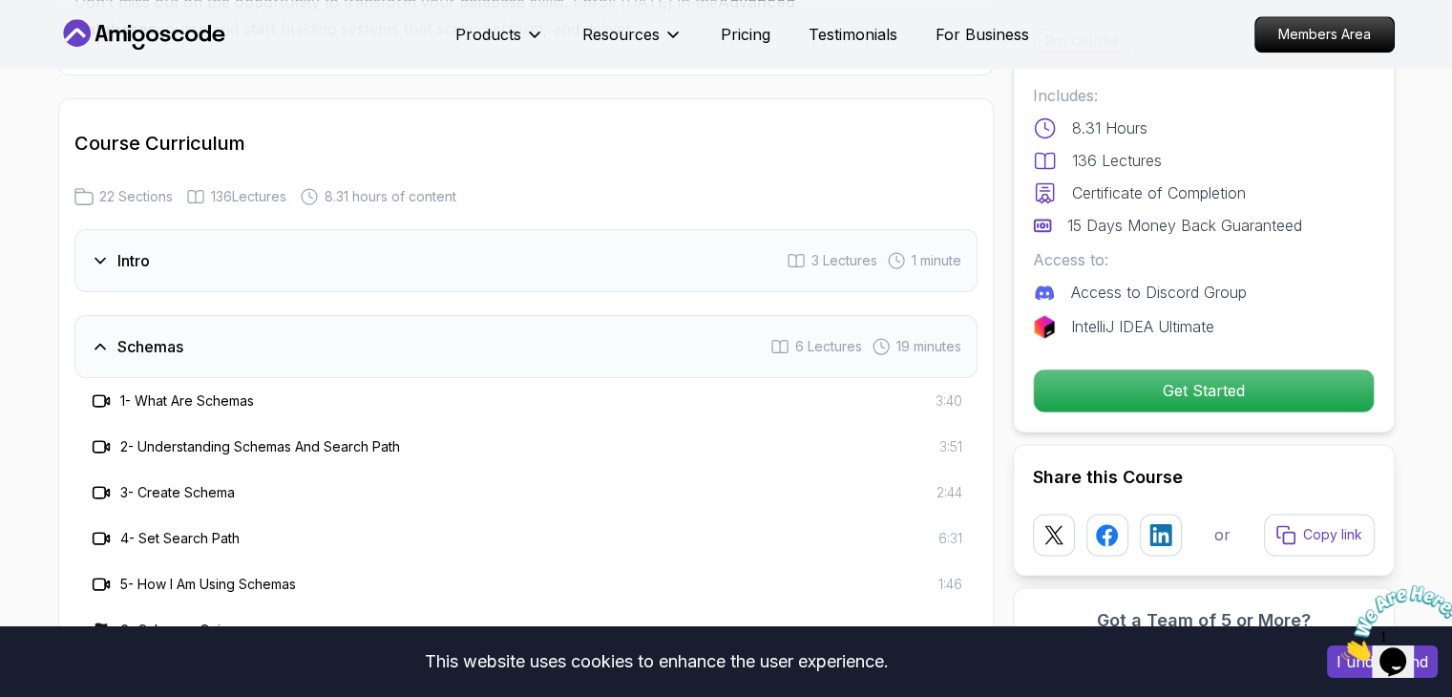
click at [293, 338] on div "Schemas 6 Lectures 19 minutes" at bounding box center [525, 346] width 903 height 63
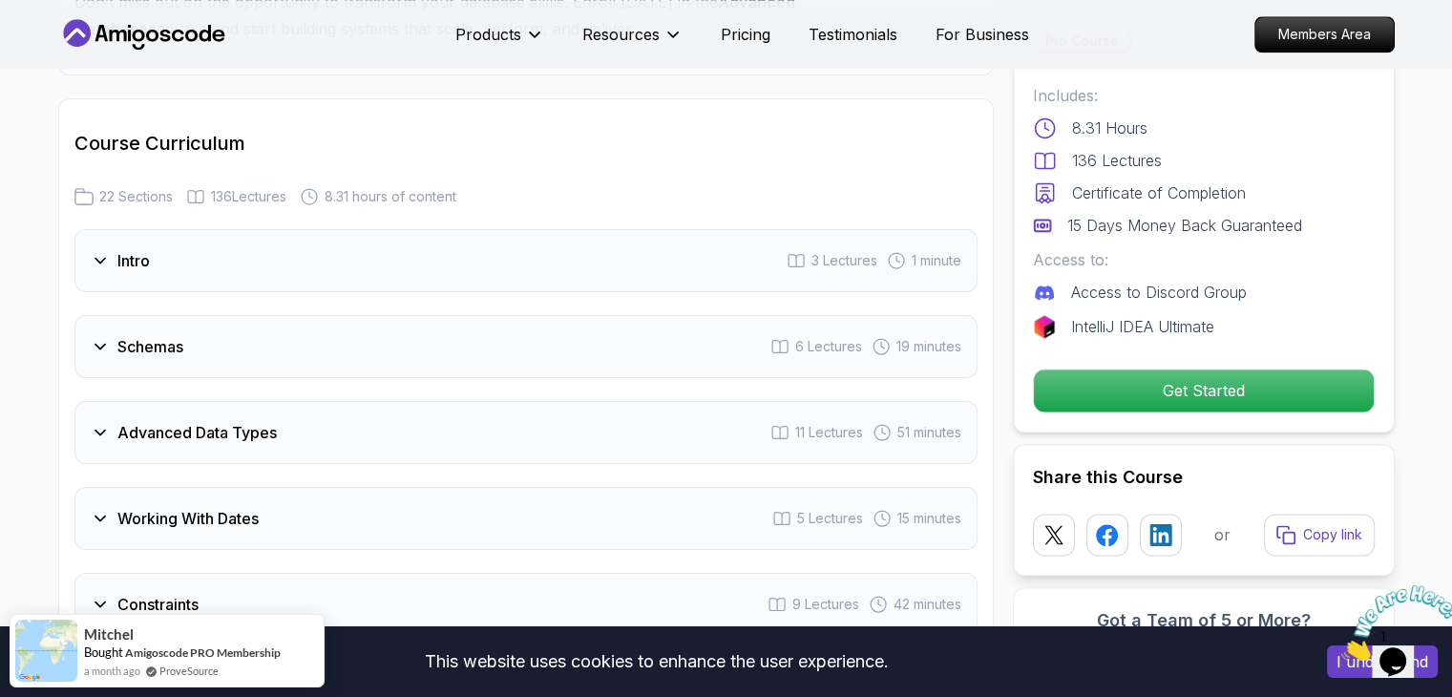
click at [105, 260] on icon at bounding box center [100, 260] width 19 height 19
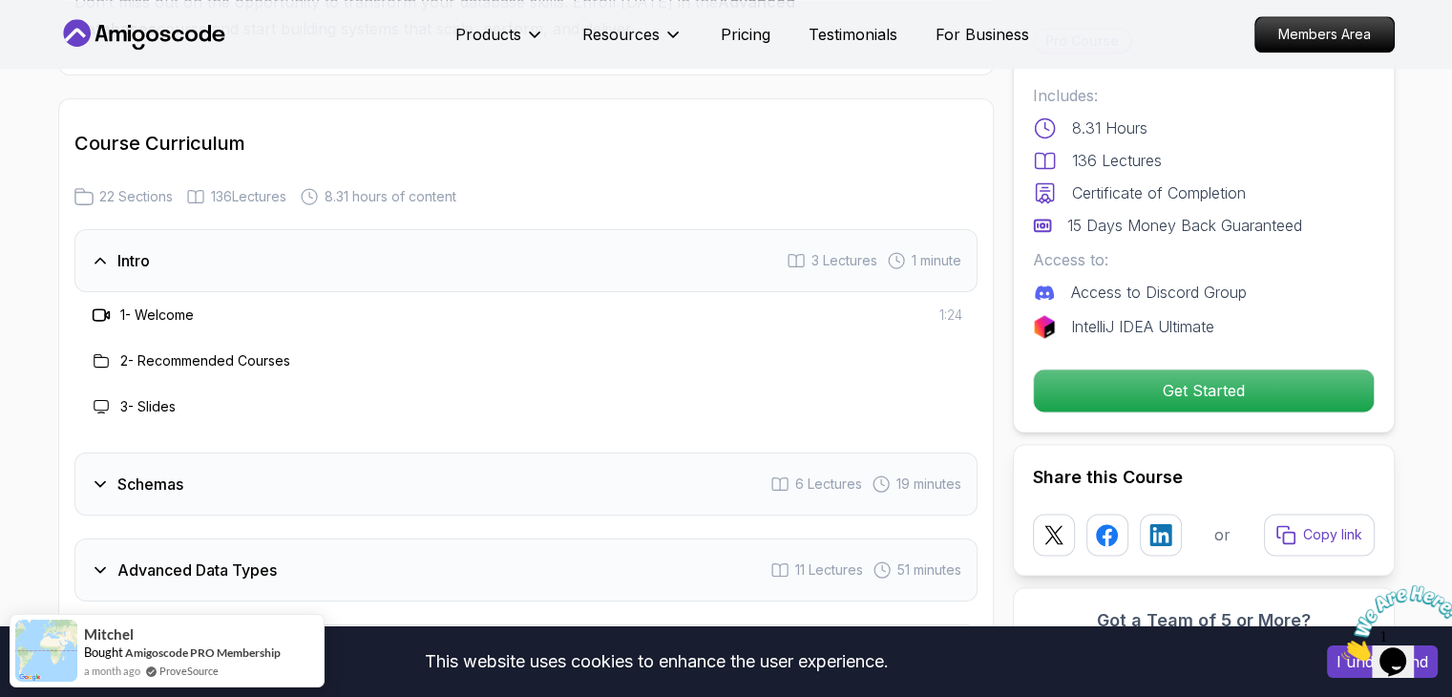
click at [147, 311] on h3 "1 - Welcome" at bounding box center [156, 314] width 73 height 19
click at [99, 310] on icon at bounding box center [101, 314] width 19 height 19
click at [191, 306] on h3 "1 - Welcome" at bounding box center [156, 314] width 73 height 19
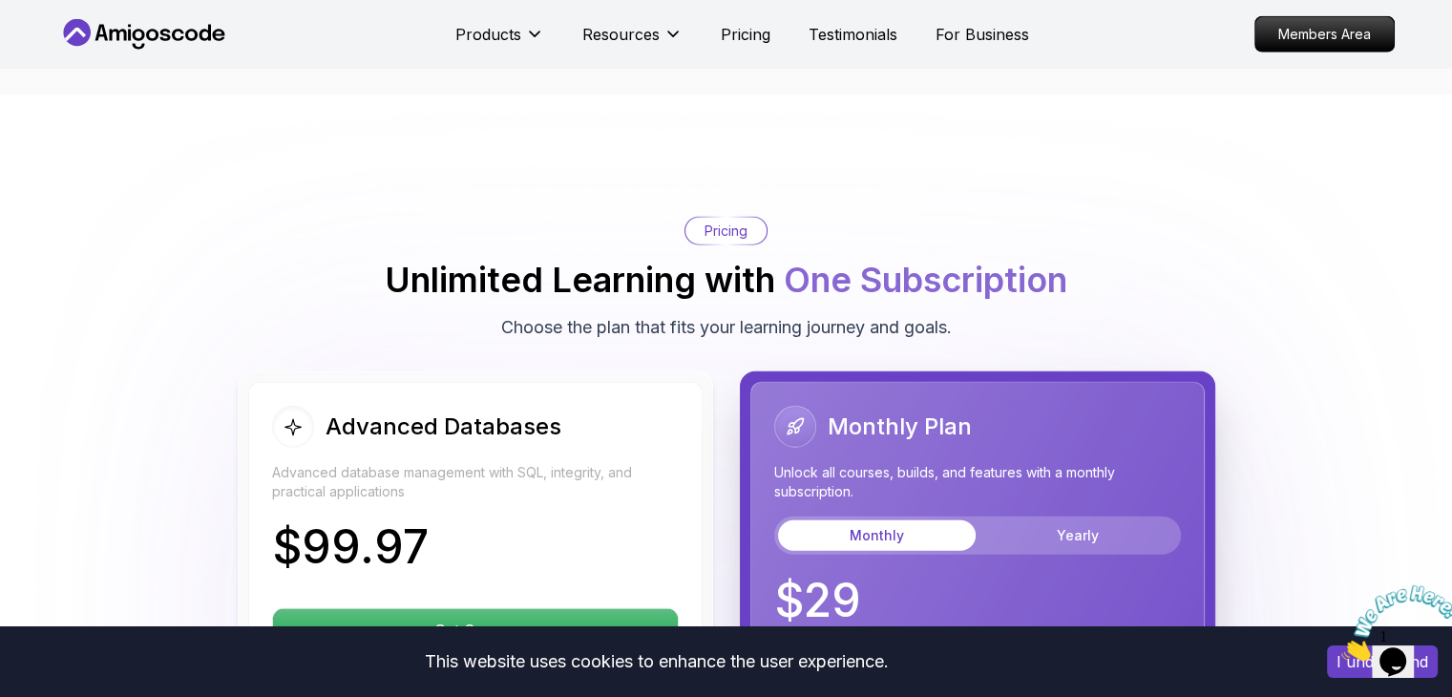
scroll to position [4979, 0]
